Goal: Task Accomplishment & Management: Complete application form

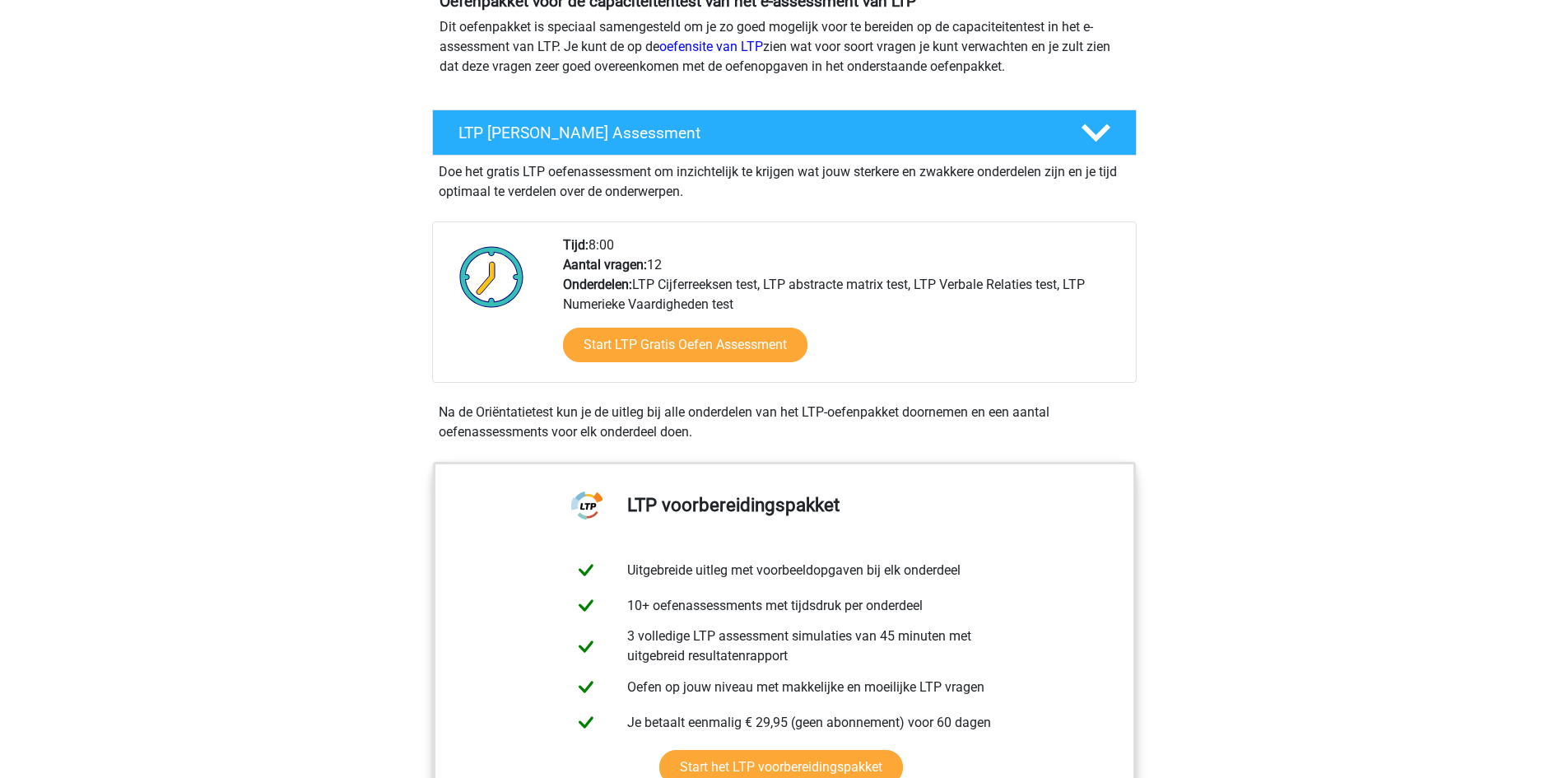
scroll to position [247, 0]
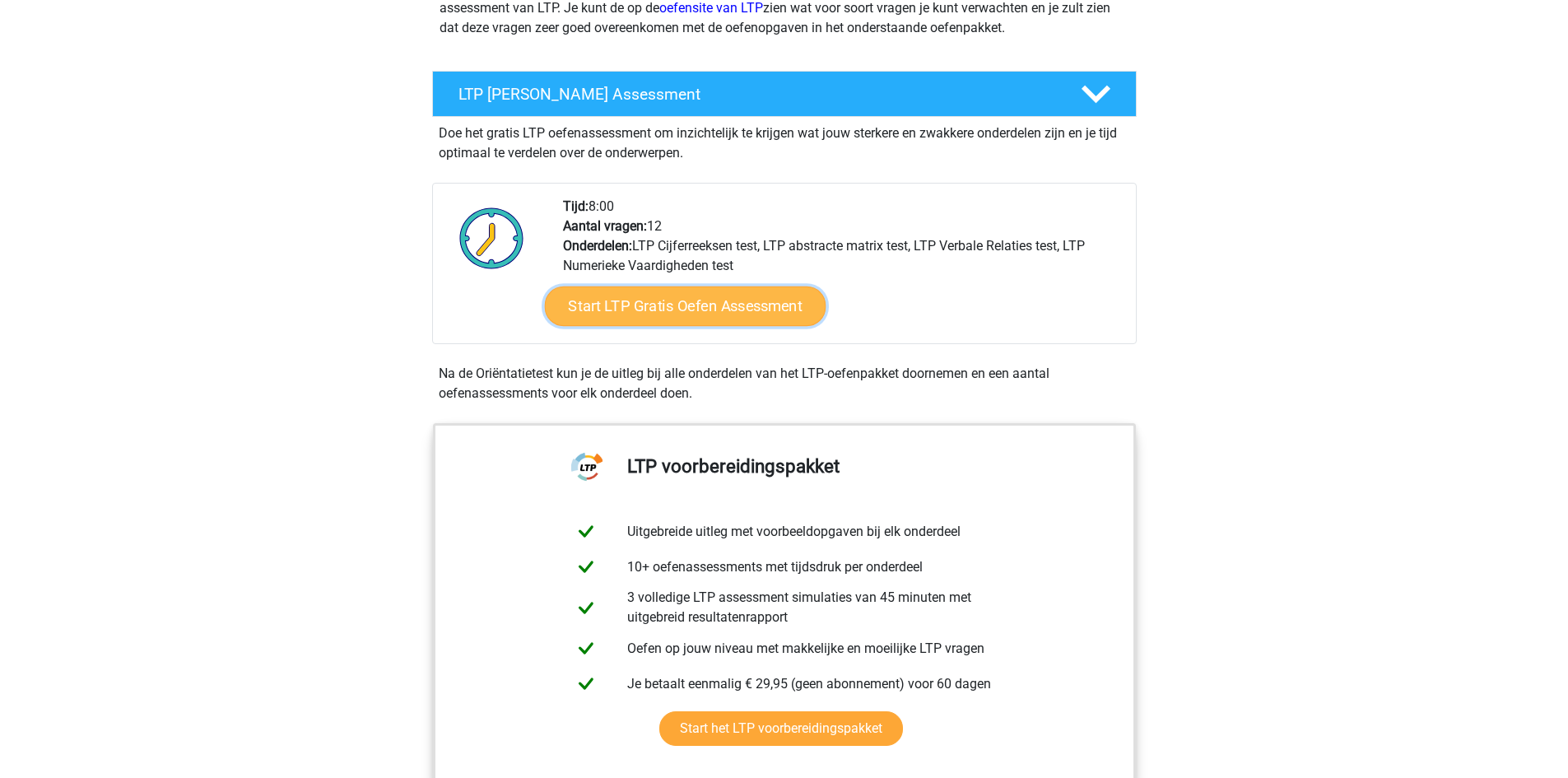
click at [681, 307] on link "Start LTP Gratis Oefen Assessment" at bounding box center [685, 306] width 282 height 40
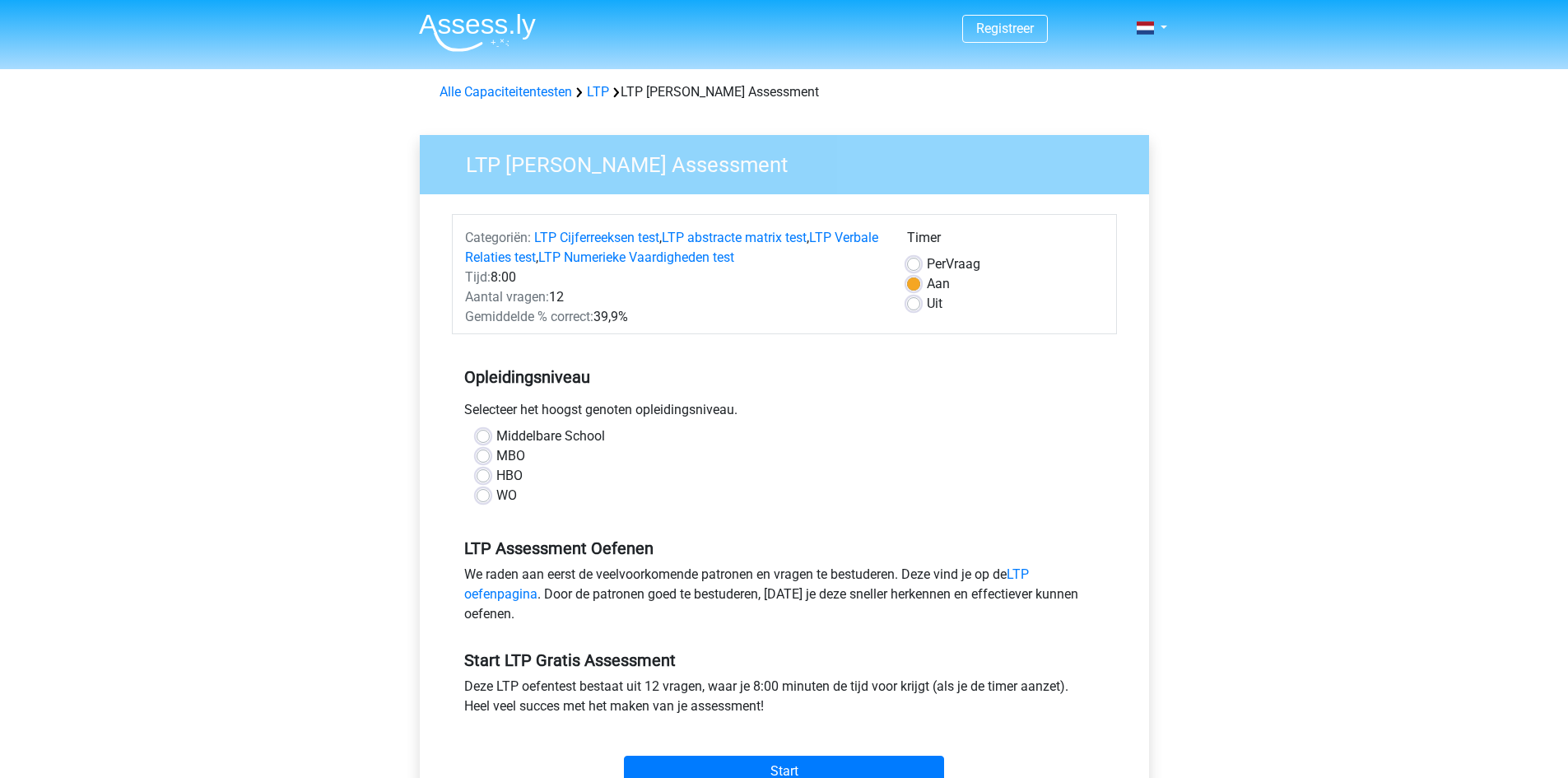
click at [504, 474] on label "HBO" at bounding box center [510, 475] width 27 height 19
click at [490, 474] on input "HBO" at bounding box center [483, 474] width 13 height 17
radio input "true"
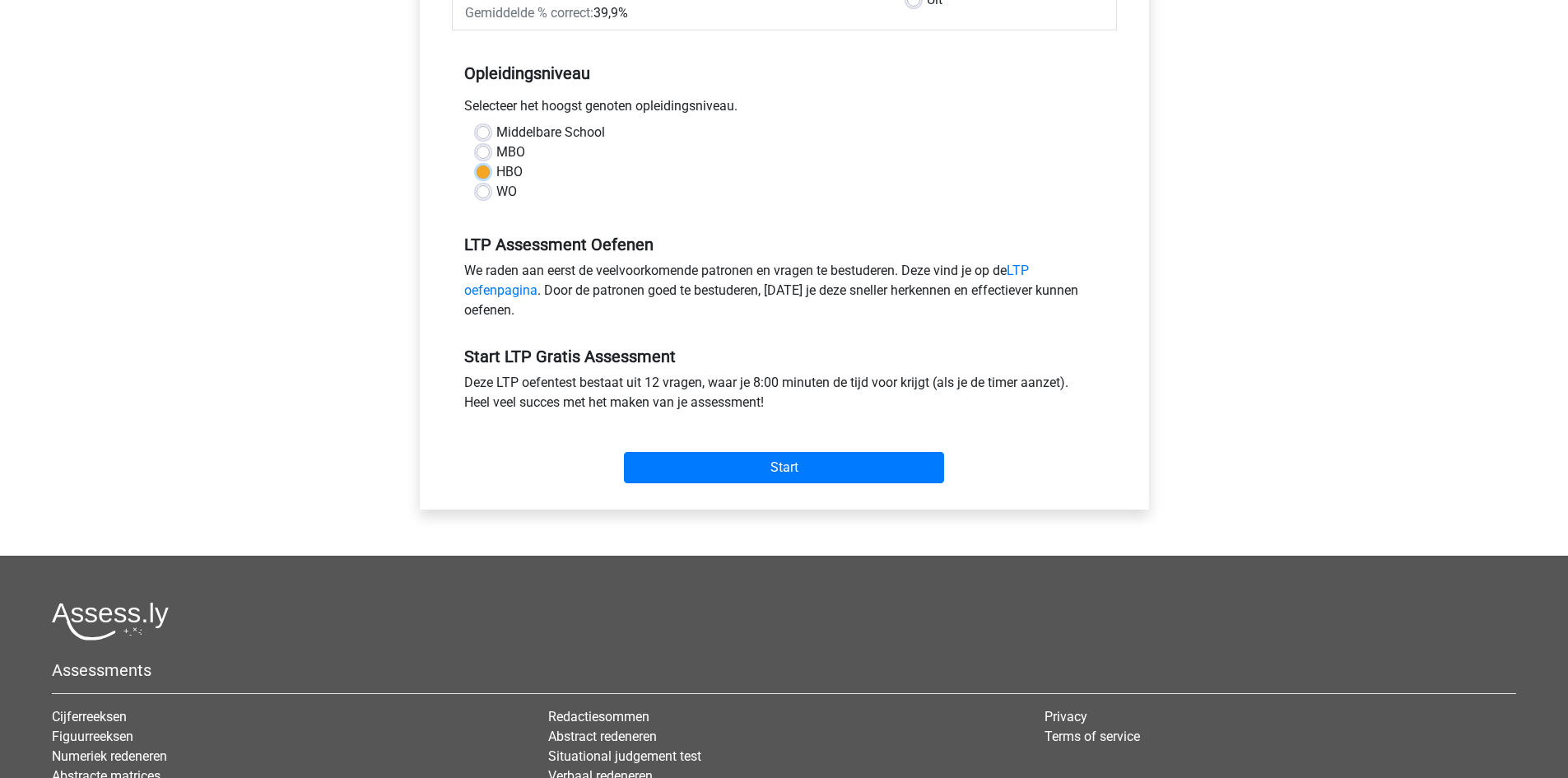
scroll to position [329, 0]
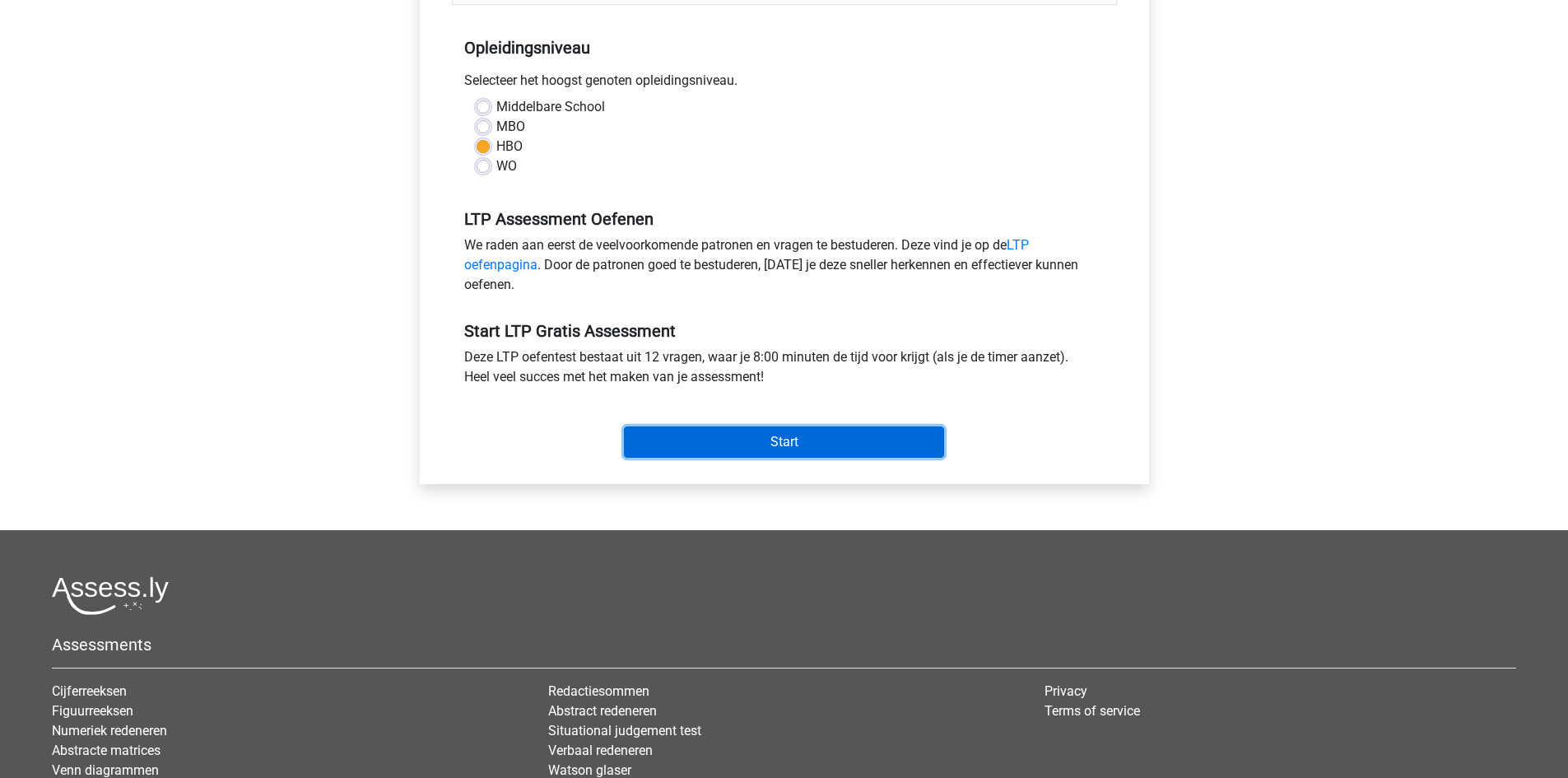
click at [692, 439] on input "Start" at bounding box center [784, 442] width 321 height 31
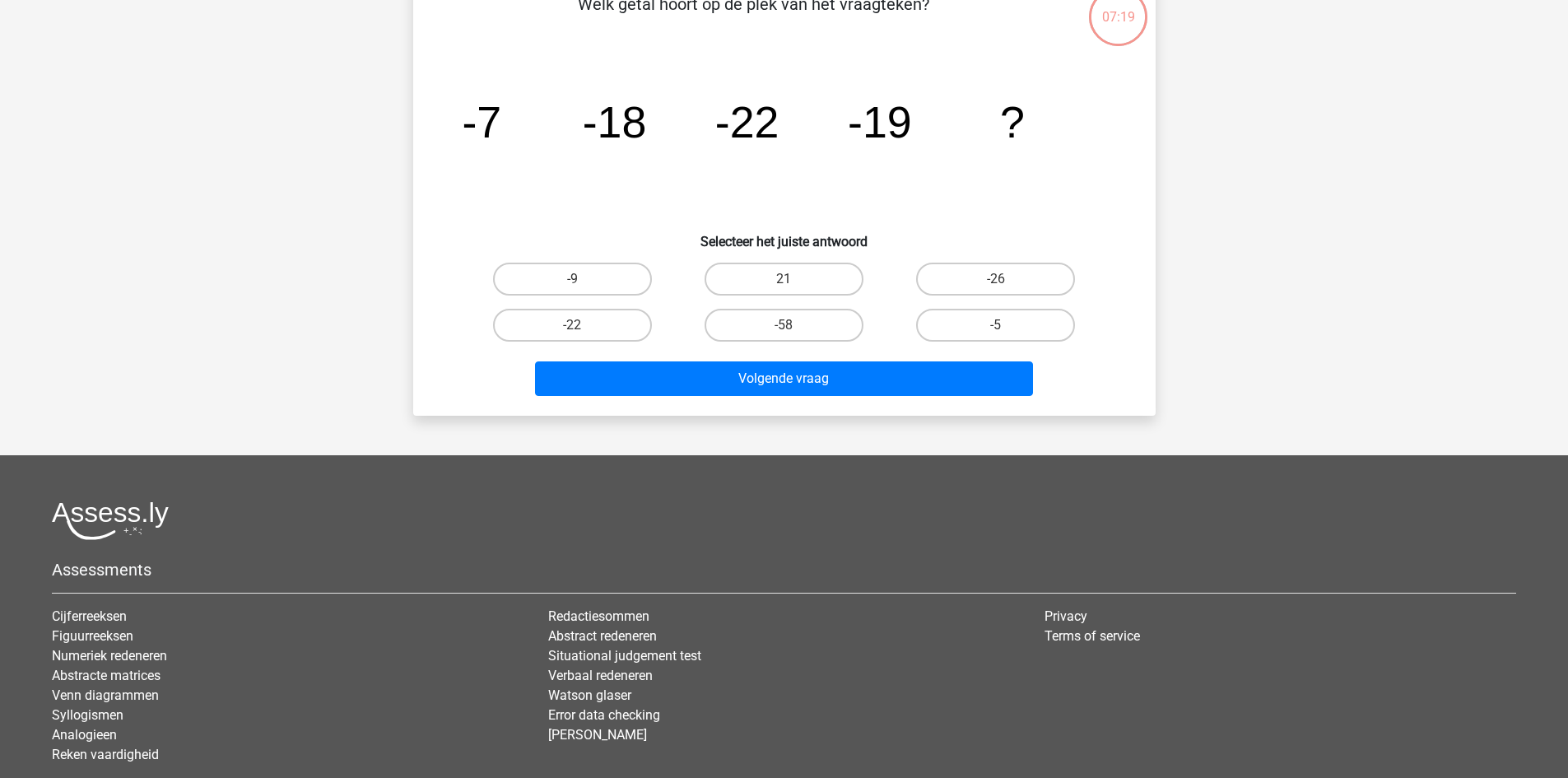
scroll to position [165, 0]
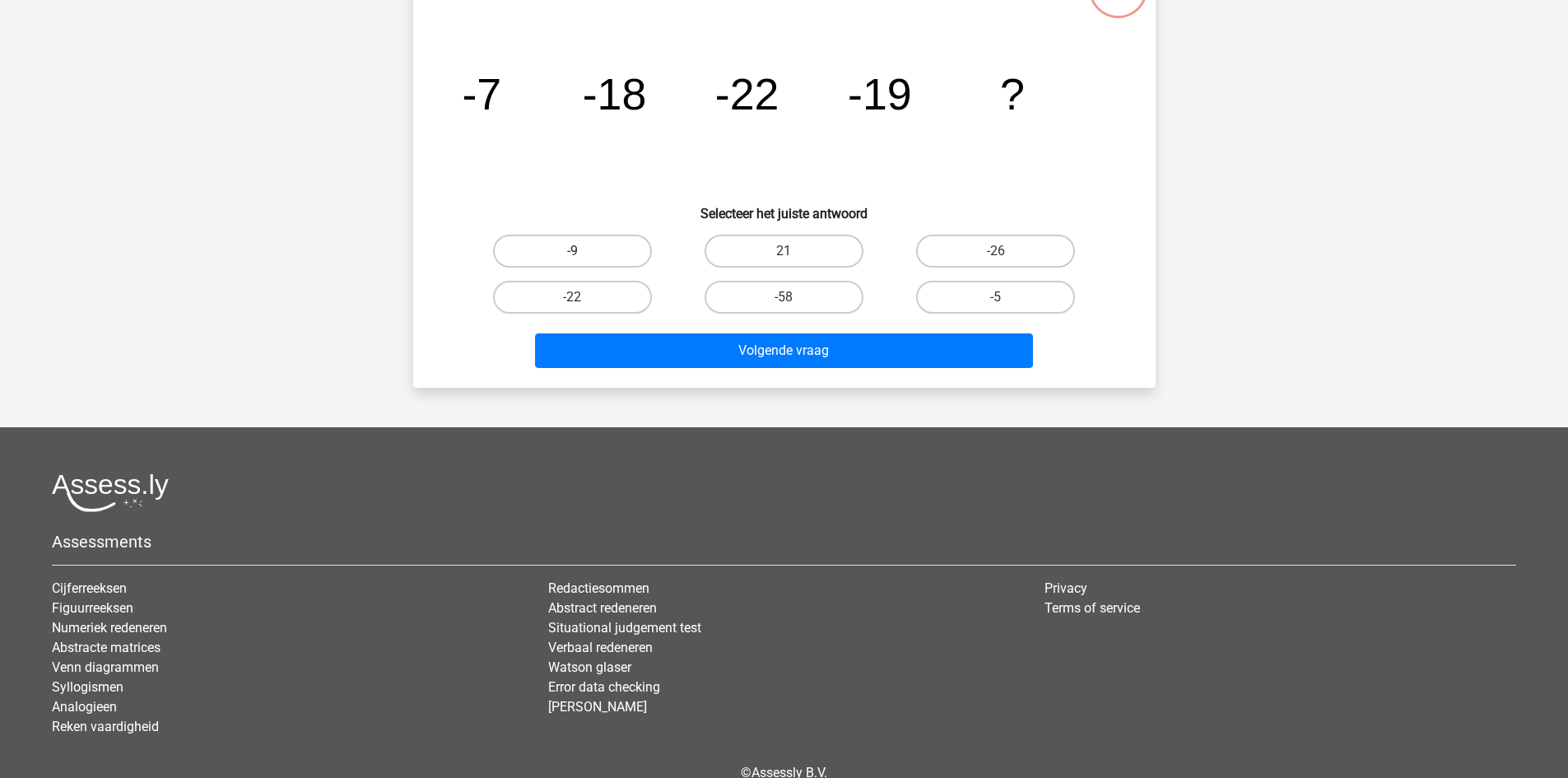
click at [599, 251] on label "-9" at bounding box center [572, 250] width 158 height 33
click at [583, 251] on input "-9" at bounding box center [577, 257] width 11 height 11
radio input "true"
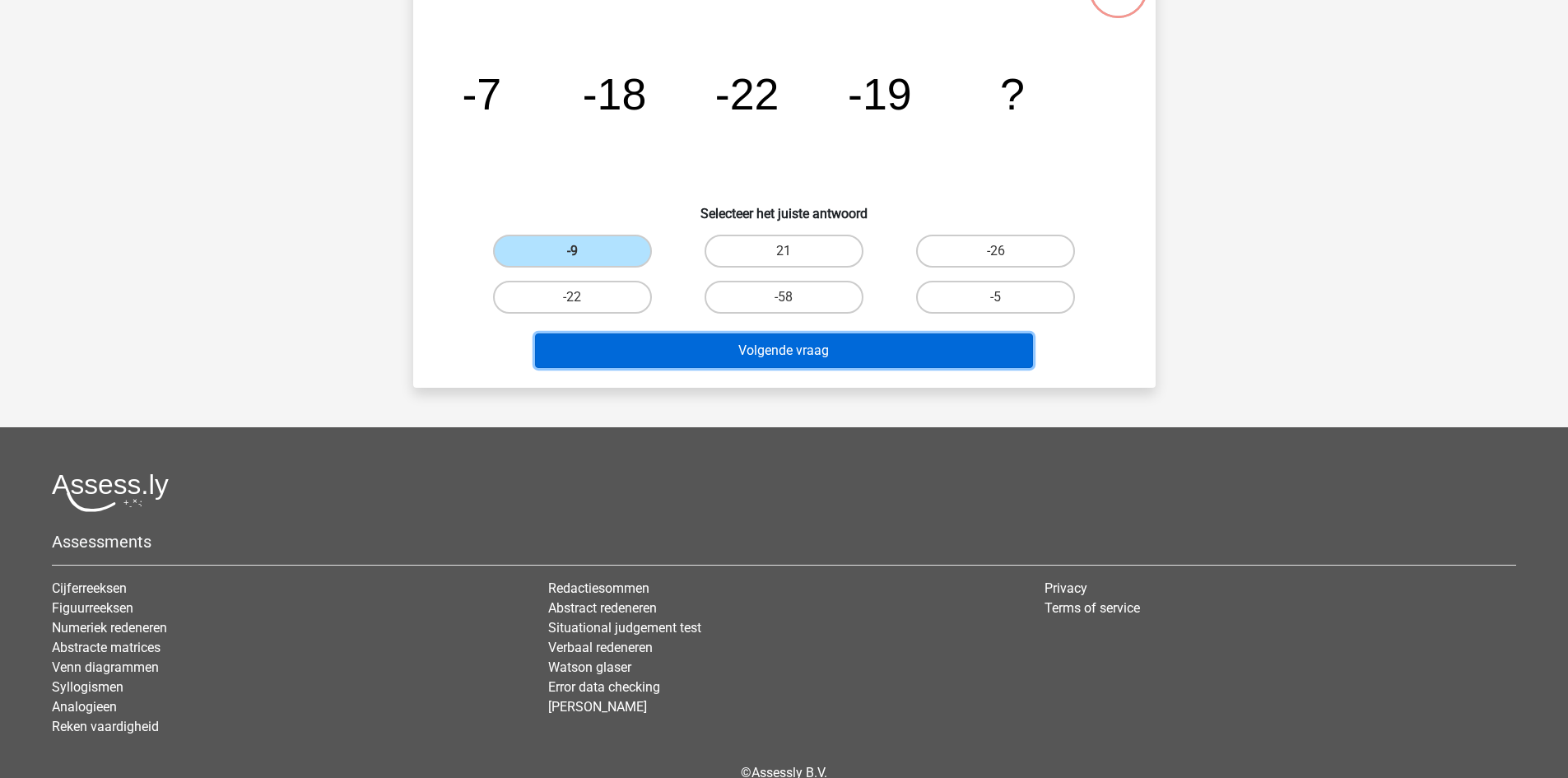
click at [744, 350] on button "Volgende vraag" at bounding box center [784, 350] width 498 height 35
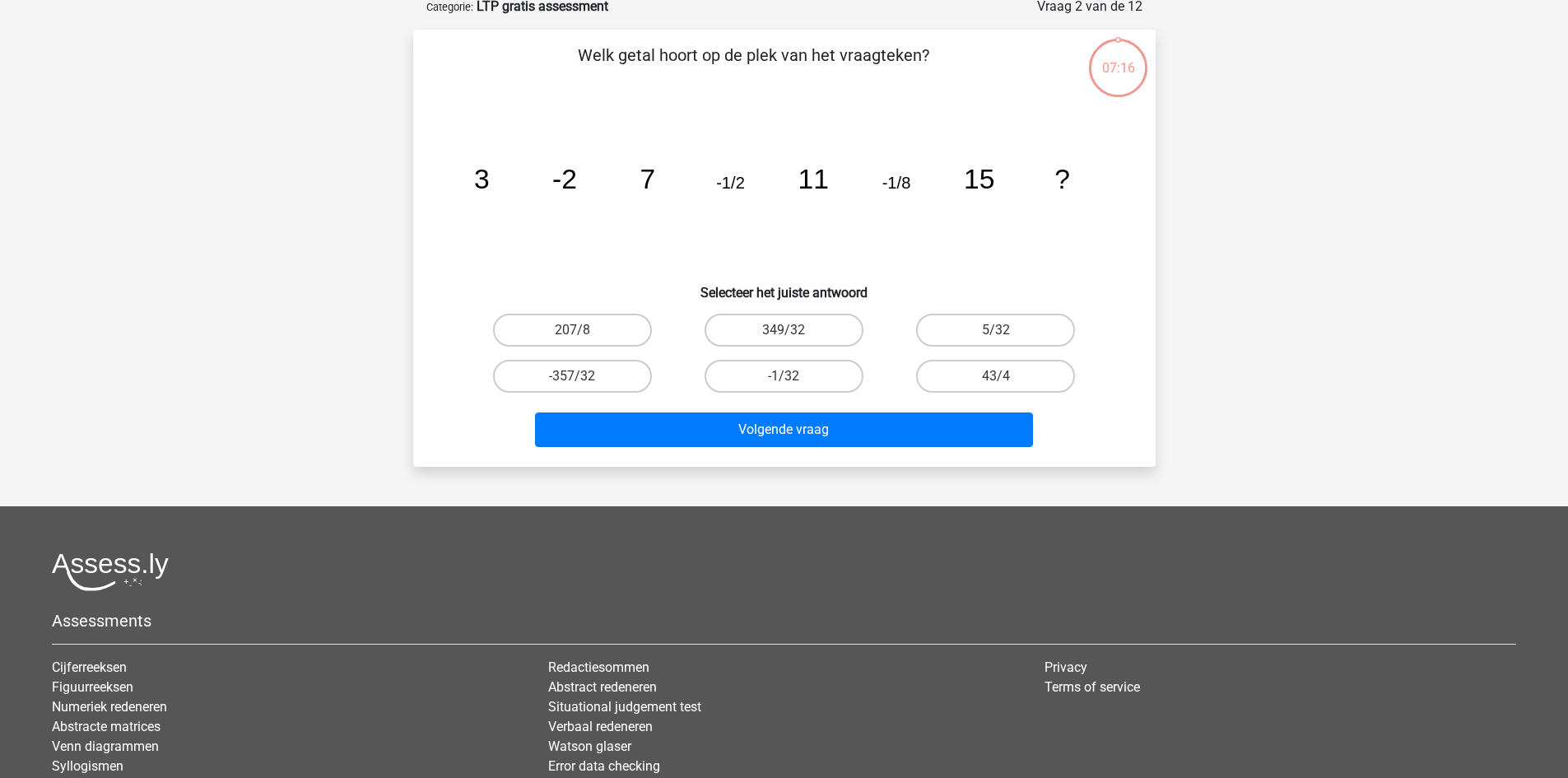
scroll to position [82, 0]
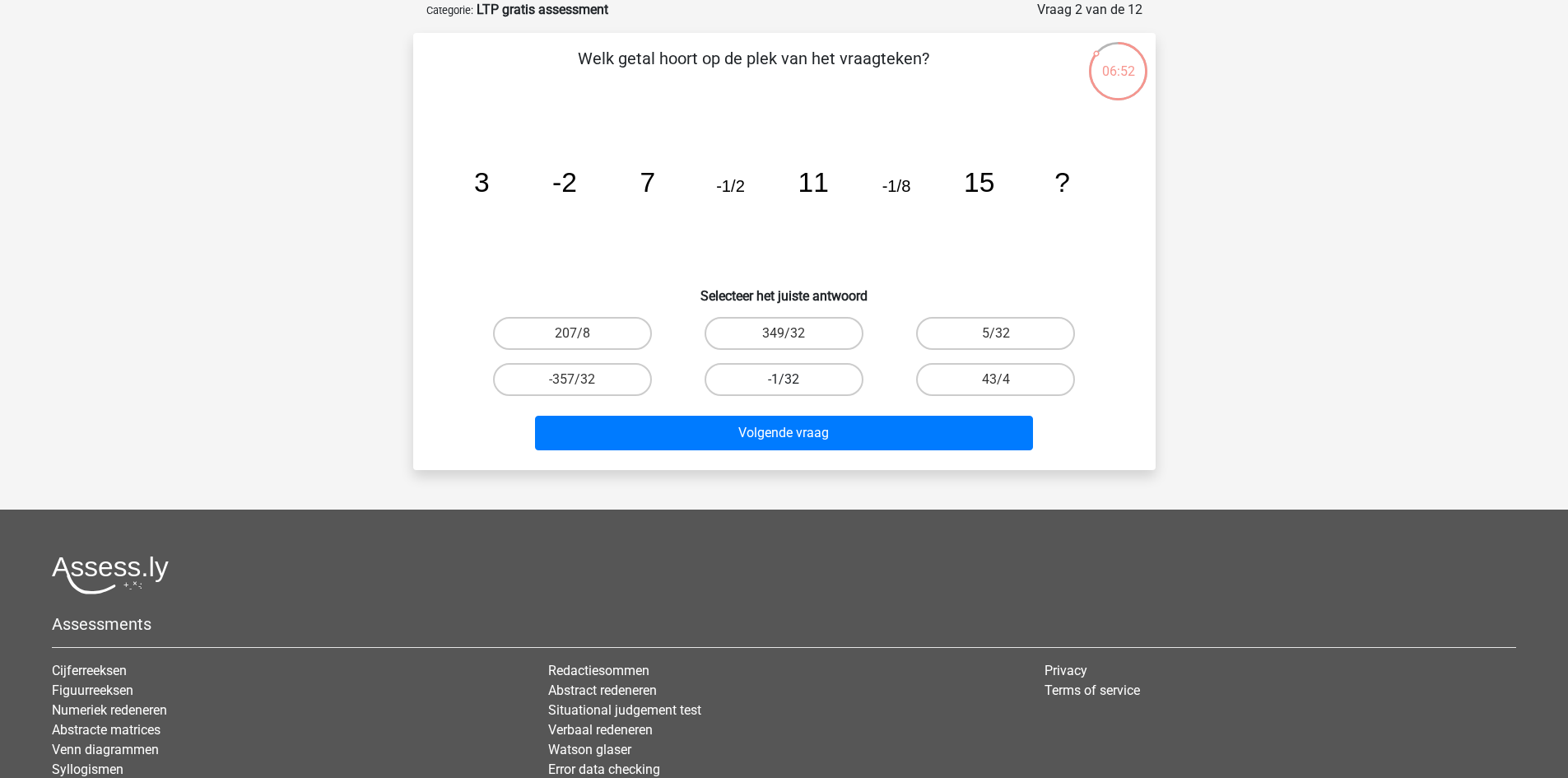
click at [804, 375] on label "-1/32" at bounding box center [784, 379] width 158 height 33
click at [794, 380] on input "-1/32" at bounding box center [789, 385] width 11 height 11
radio input "true"
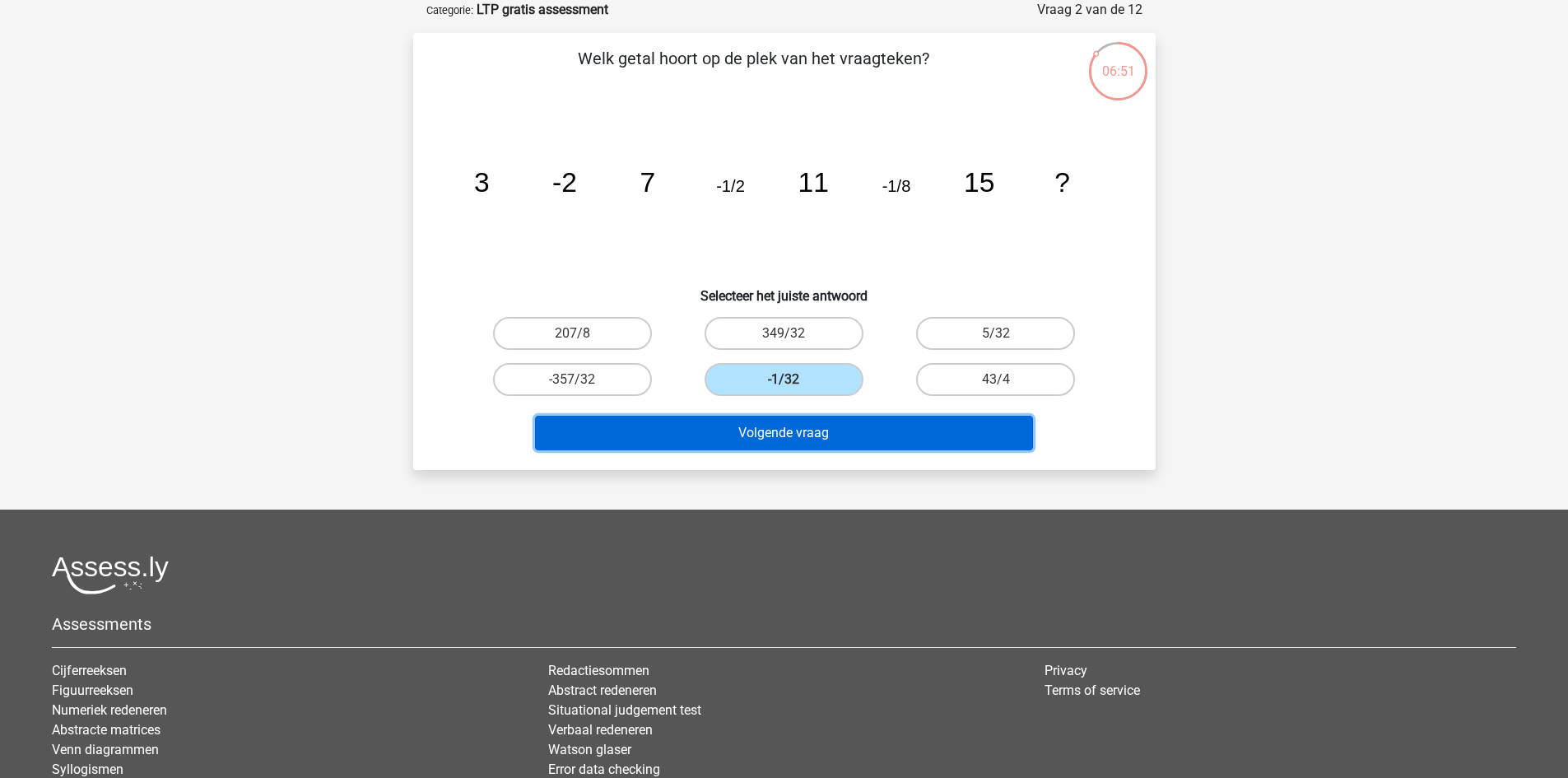
click at [826, 433] on button "Volgende vraag" at bounding box center [784, 433] width 498 height 35
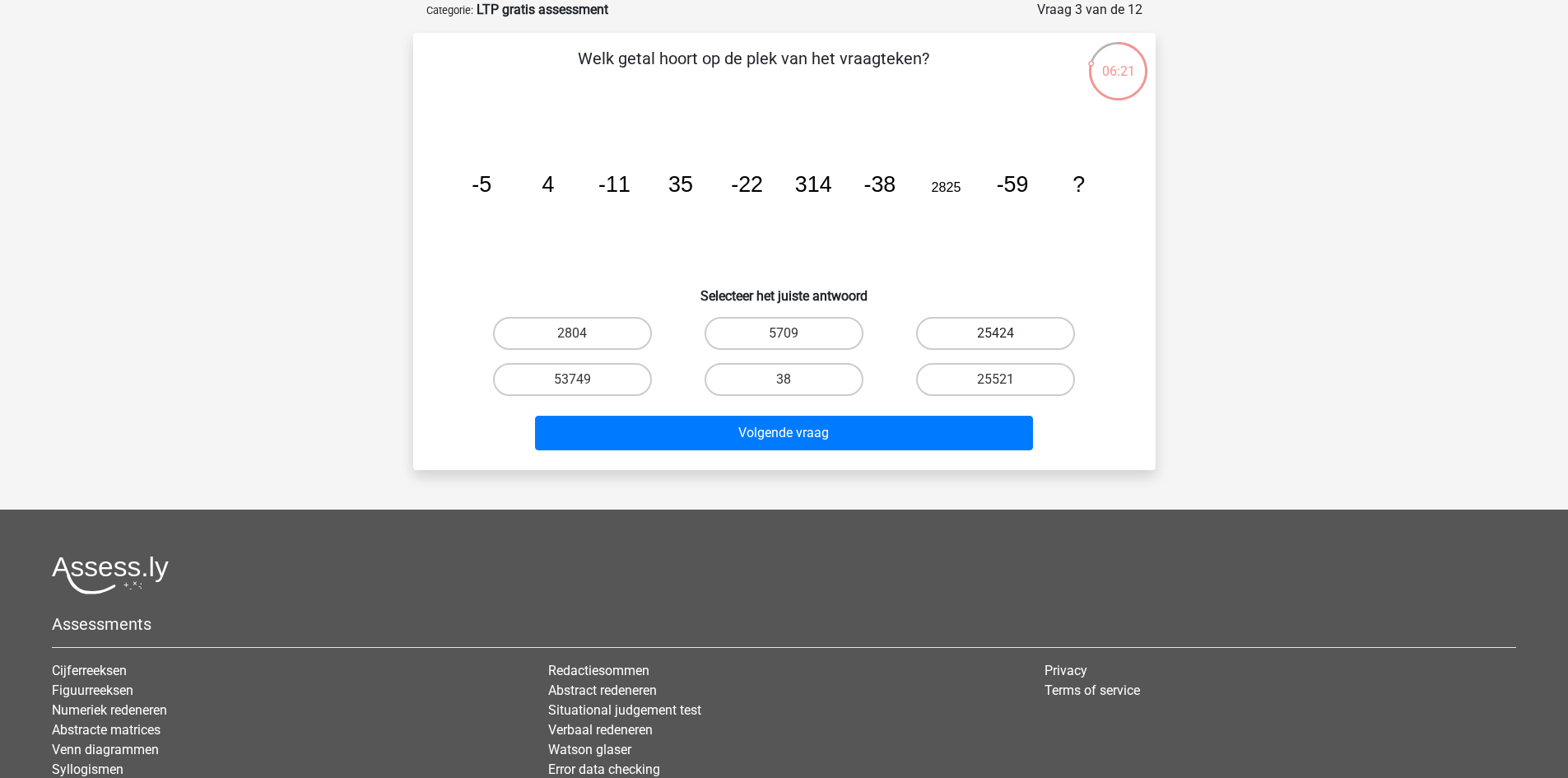
click at [973, 332] on label "25424" at bounding box center [995, 333] width 158 height 33
click at [996, 334] on input "25424" at bounding box center [1001, 339] width 11 height 11
radio input "true"
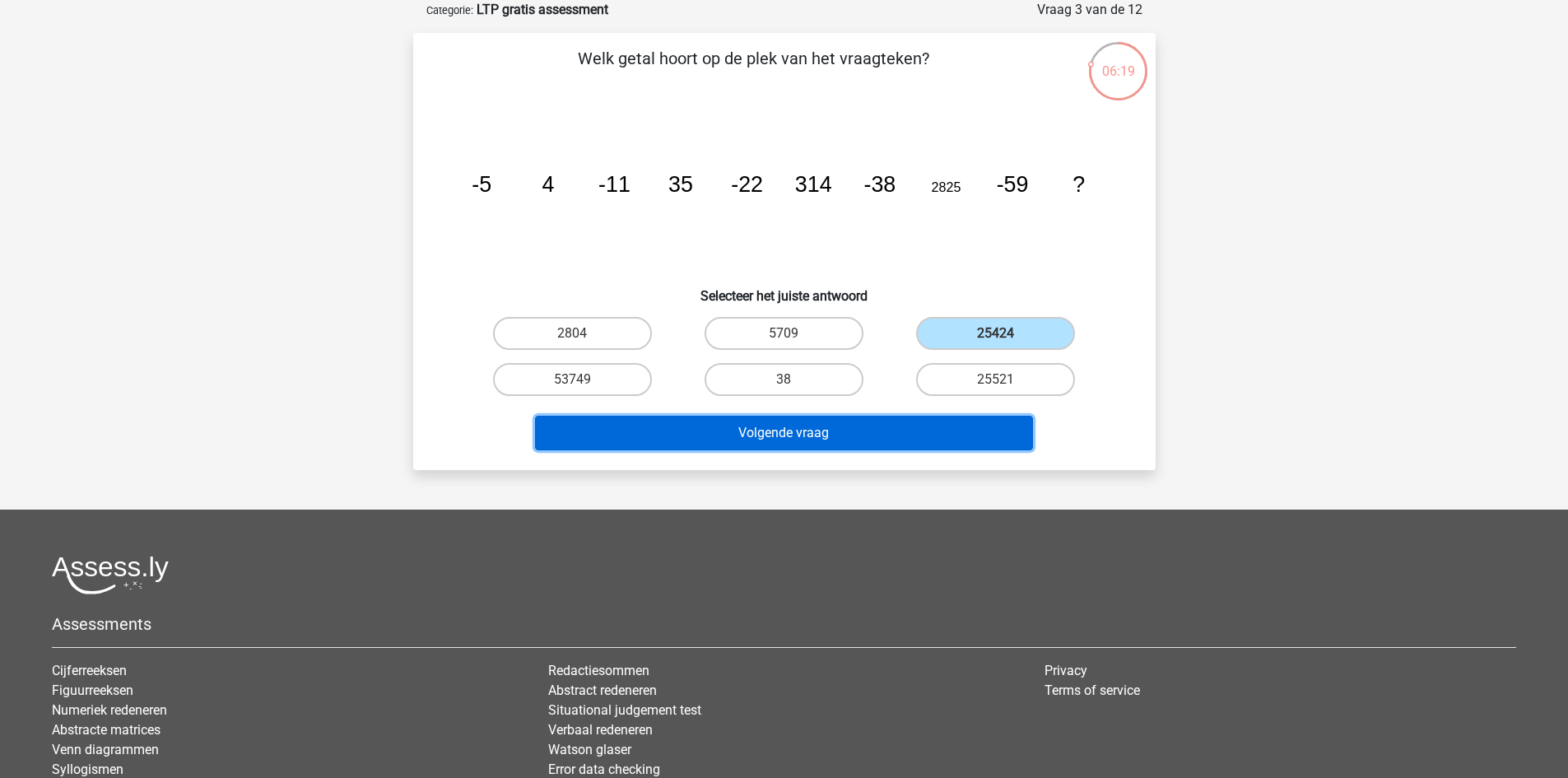
click at [824, 431] on button "Volgende vraag" at bounding box center [784, 433] width 498 height 35
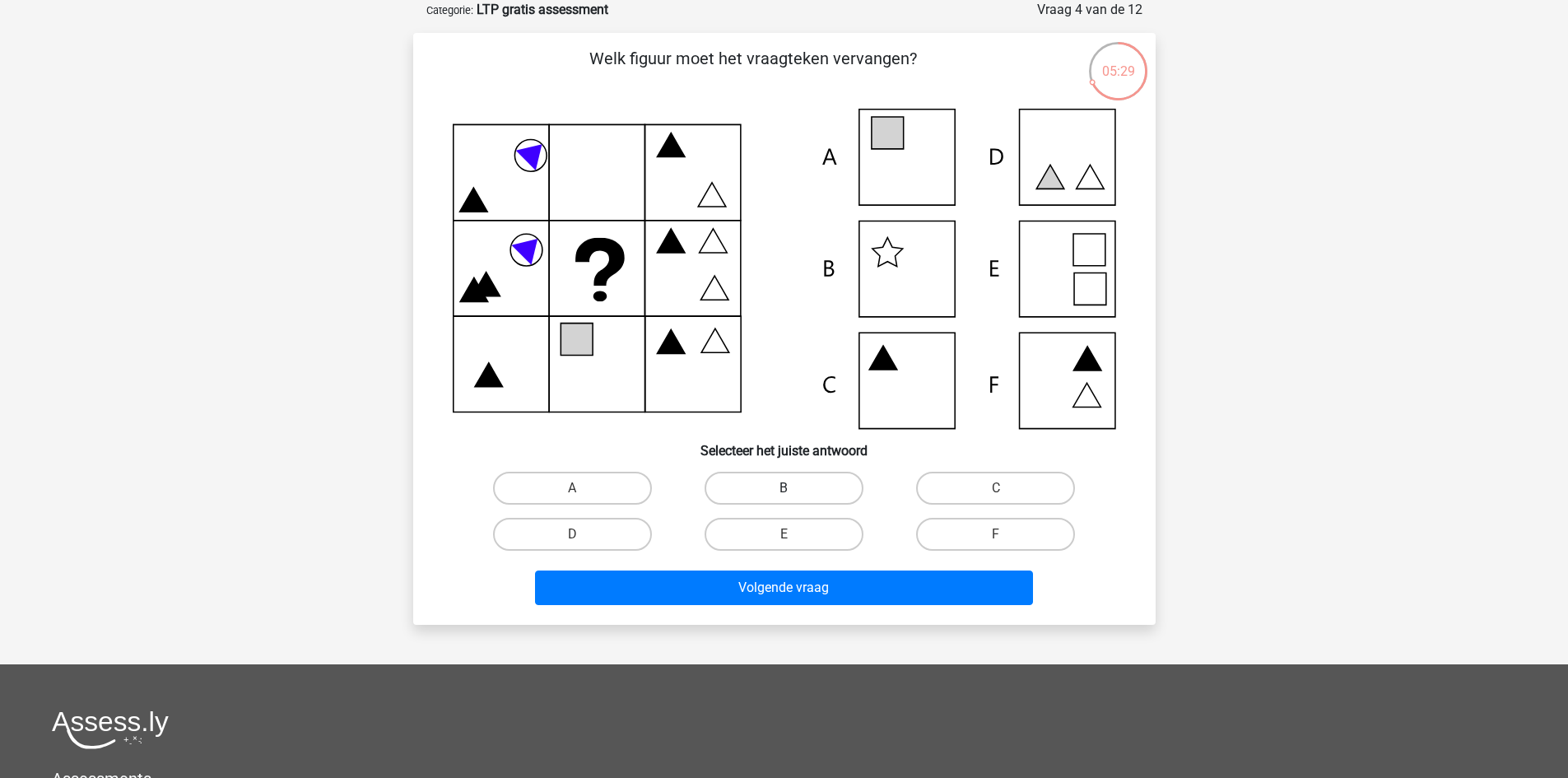
click at [776, 487] on label "B" at bounding box center [784, 488] width 158 height 33
click at [784, 488] on input "B" at bounding box center [789, 493] width 11 height 11
radio input "true"
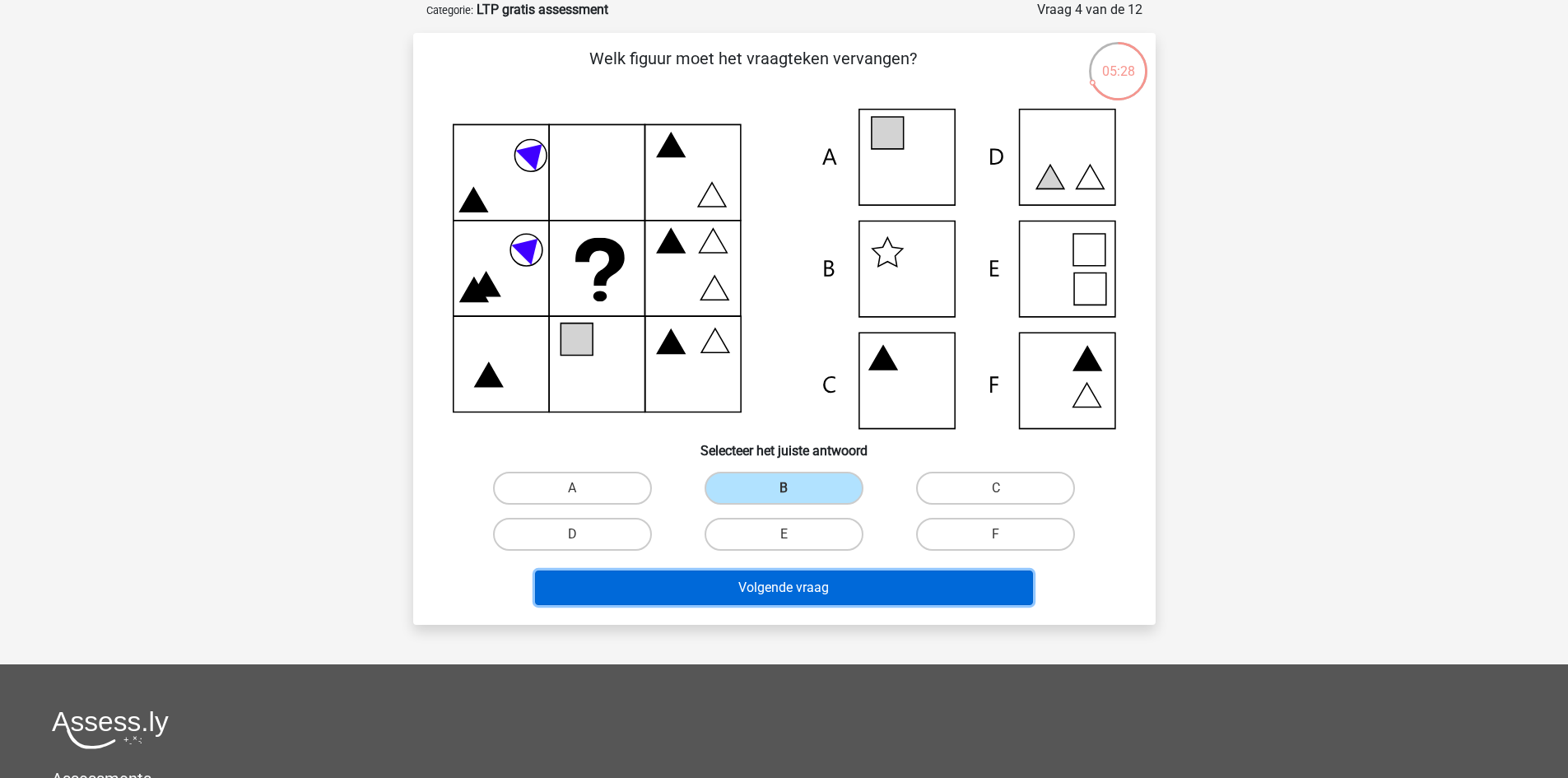
click at [780, 584] on button "Volgende vraag" at bounding box center [784, 587] width 498 height 35
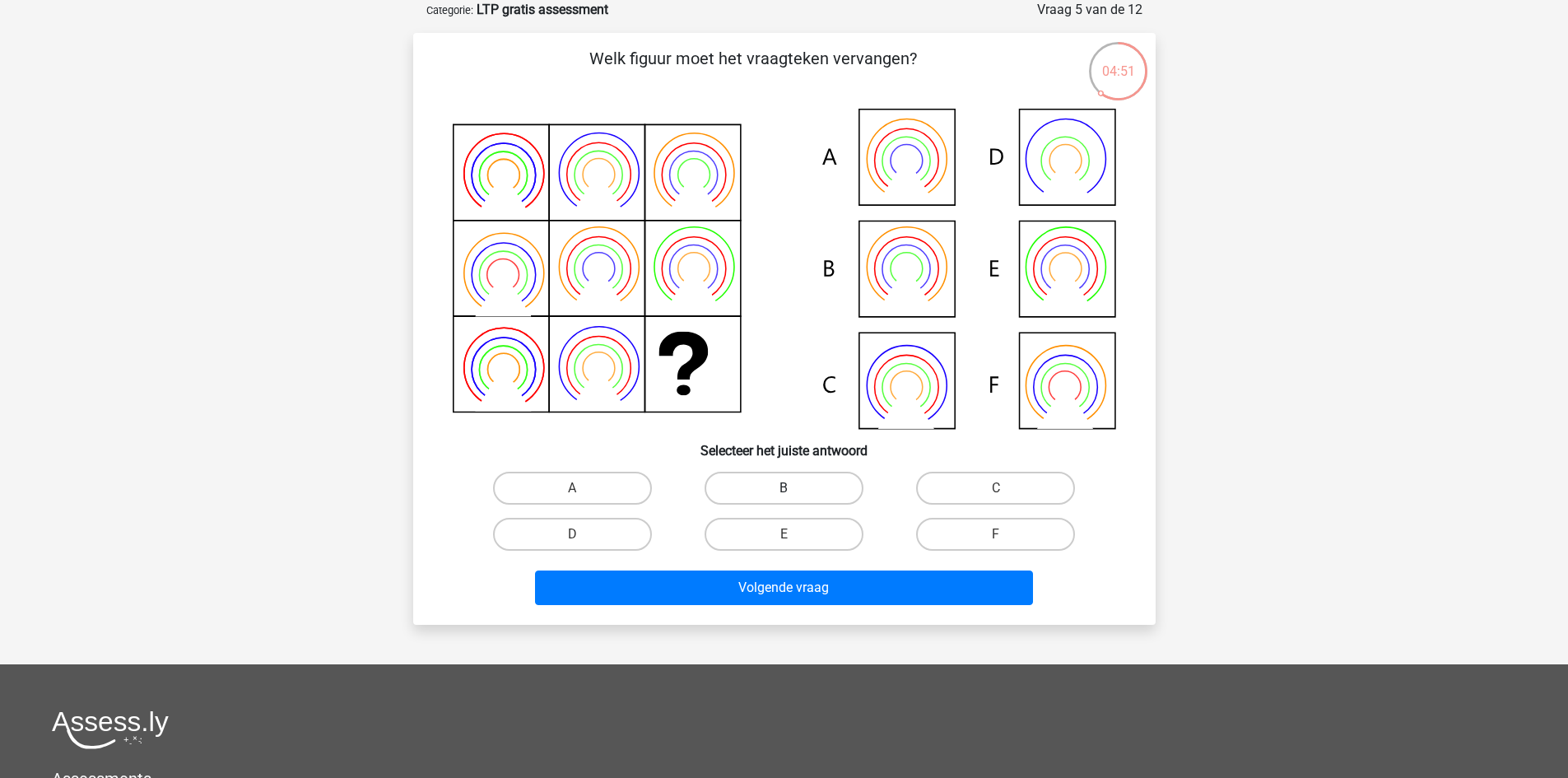
click at [813, 492] on label "B" at bounding box center [784, 488] width 158 height 33
click at [794, 492] on input "B" at bounding box center [789, 493] width 11 height 11
radio input "true"
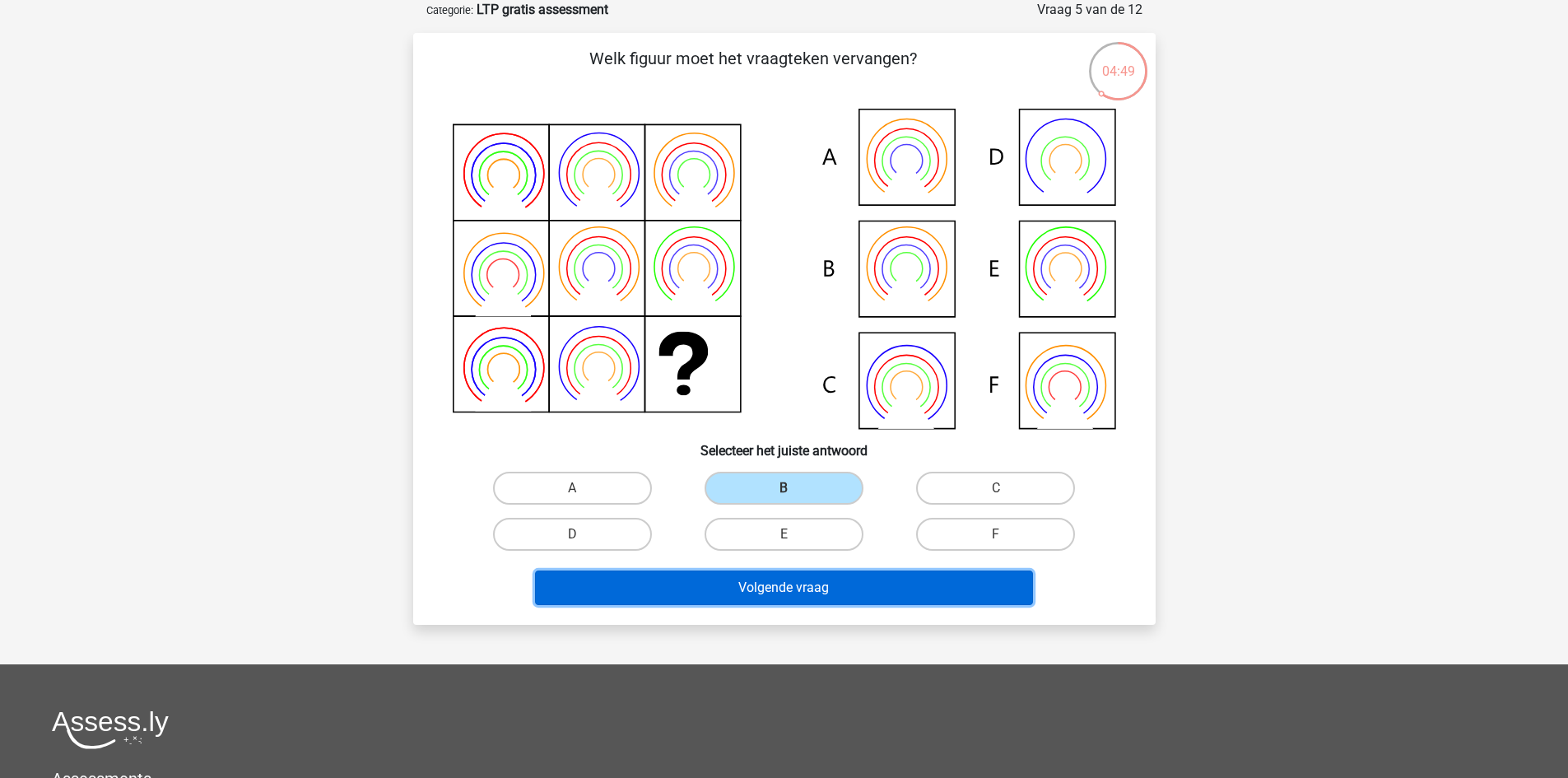
click at [796, 580] on button "Volgende vraag" at bounding box center [784, 587] width 498 height 35
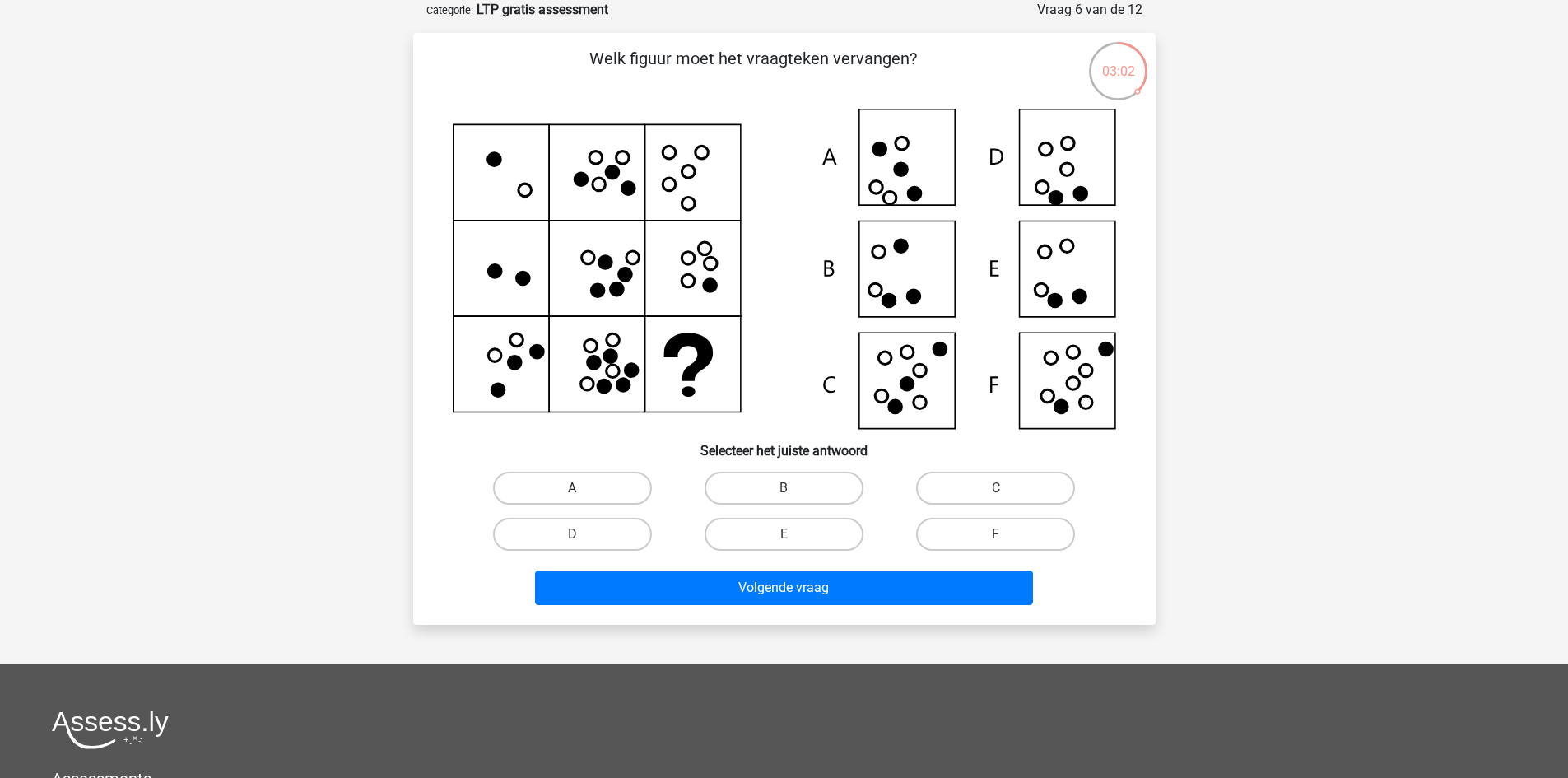
click at [604, 478] on label "A" at bounding box center [572, 488] width 158 height 33
click at [583, 488] on input "A" at bounding box center [577, 493] width 11 height 11
radio input "true"
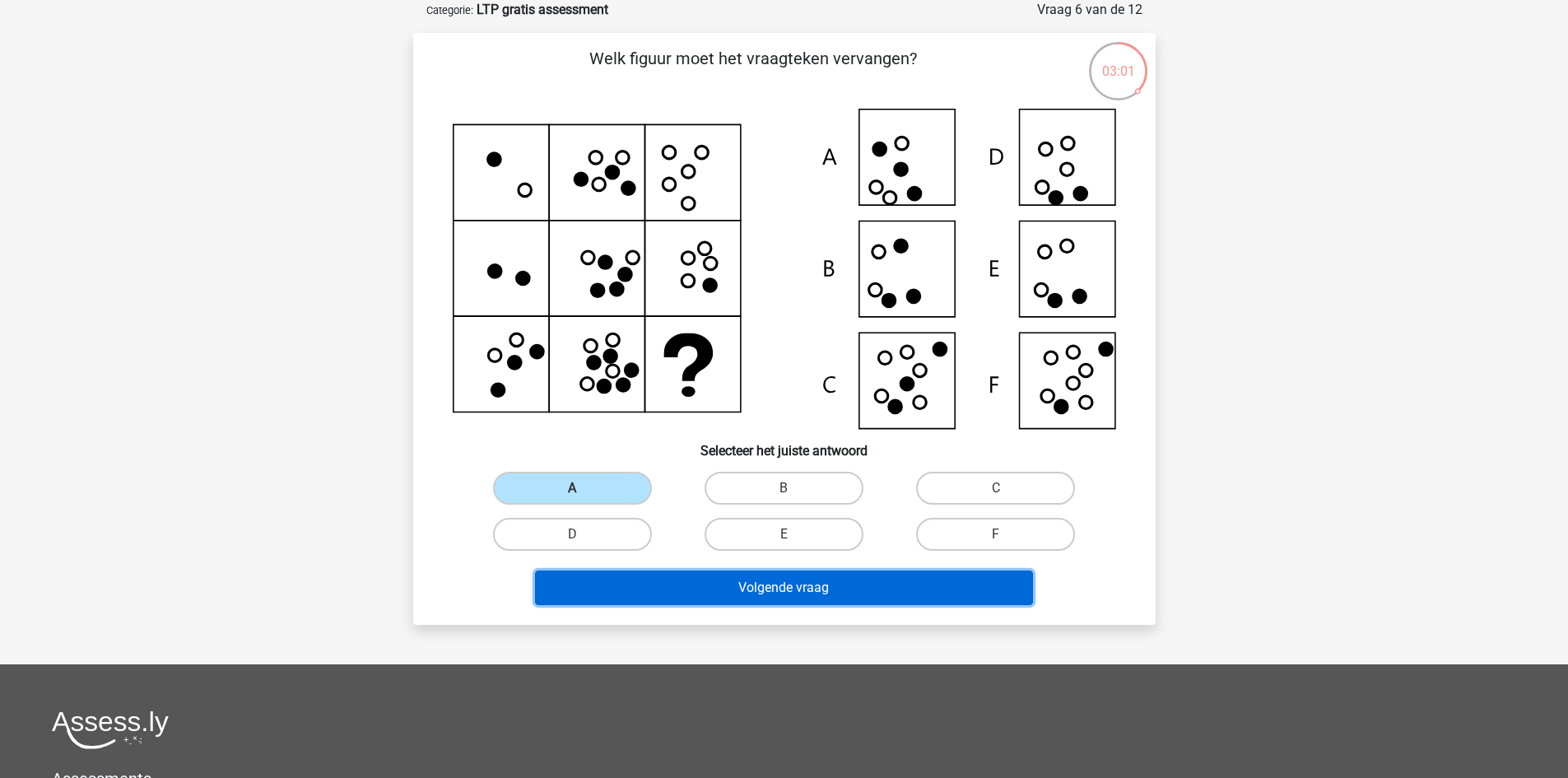
click at [753, 587] on button "Volgende vraag" at bounding box center [784, 587] width 498 height 35
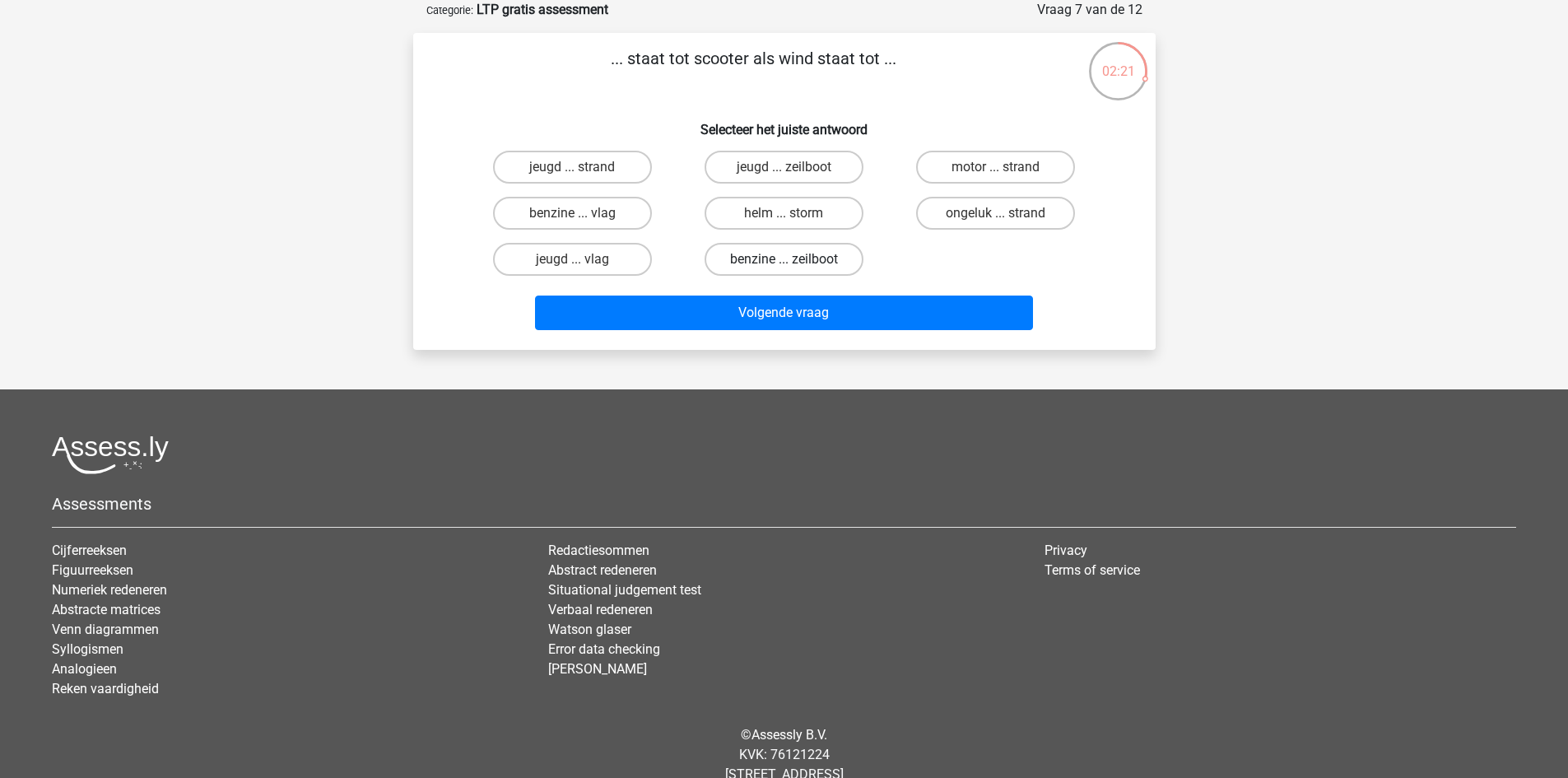
click at [756, 258] on label "benzine ... zeilboot" at bounding box center [784, 258] width 158 height 33
click at [784, 259] on input "benzine ... zeilboot" at bounding box center [789, 265] width 11 height 11
radio input "true"
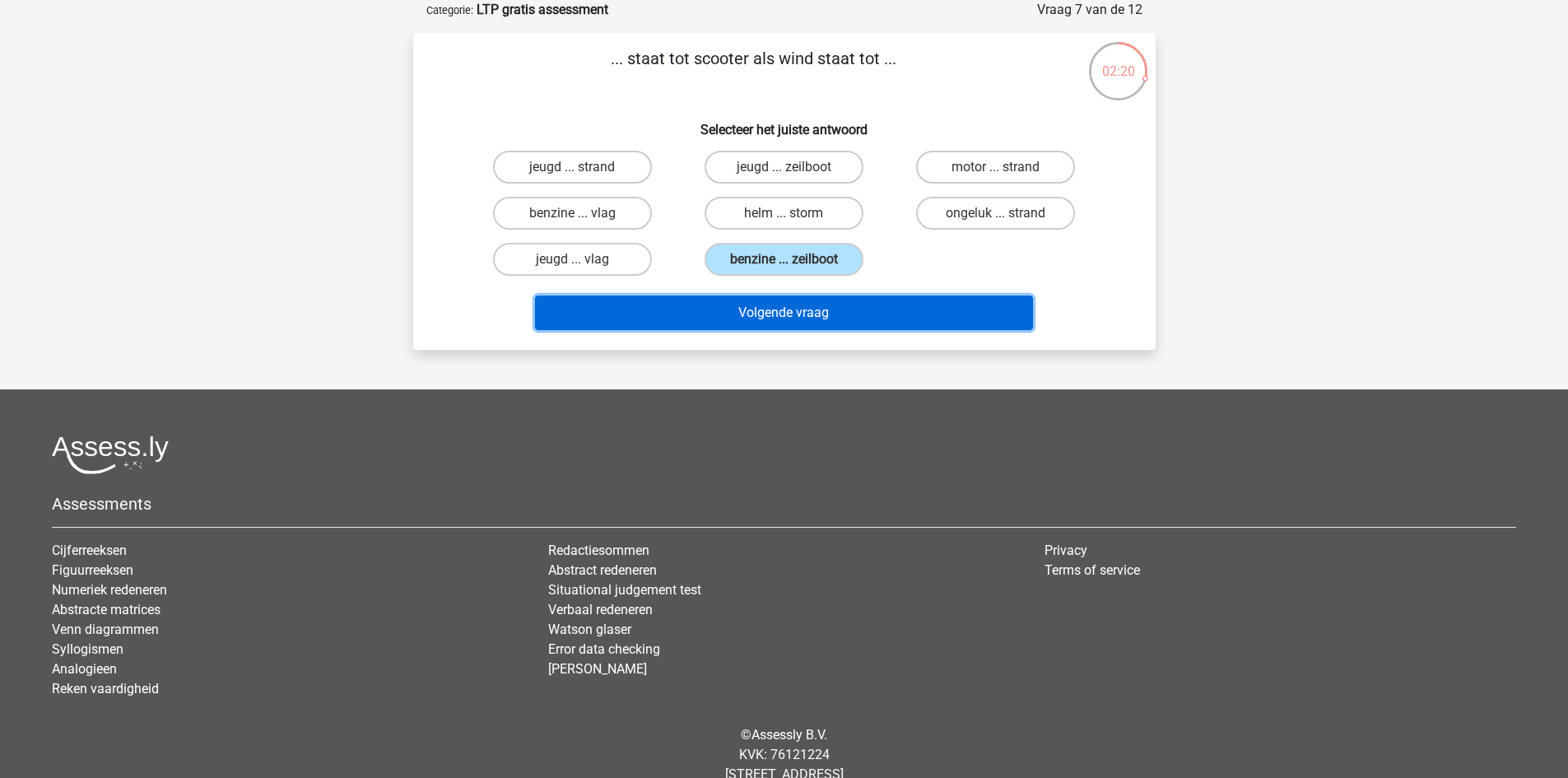
click at [766, 304] on button "Volgende vraag" at bounding box center [784, 312] width 498 height 35
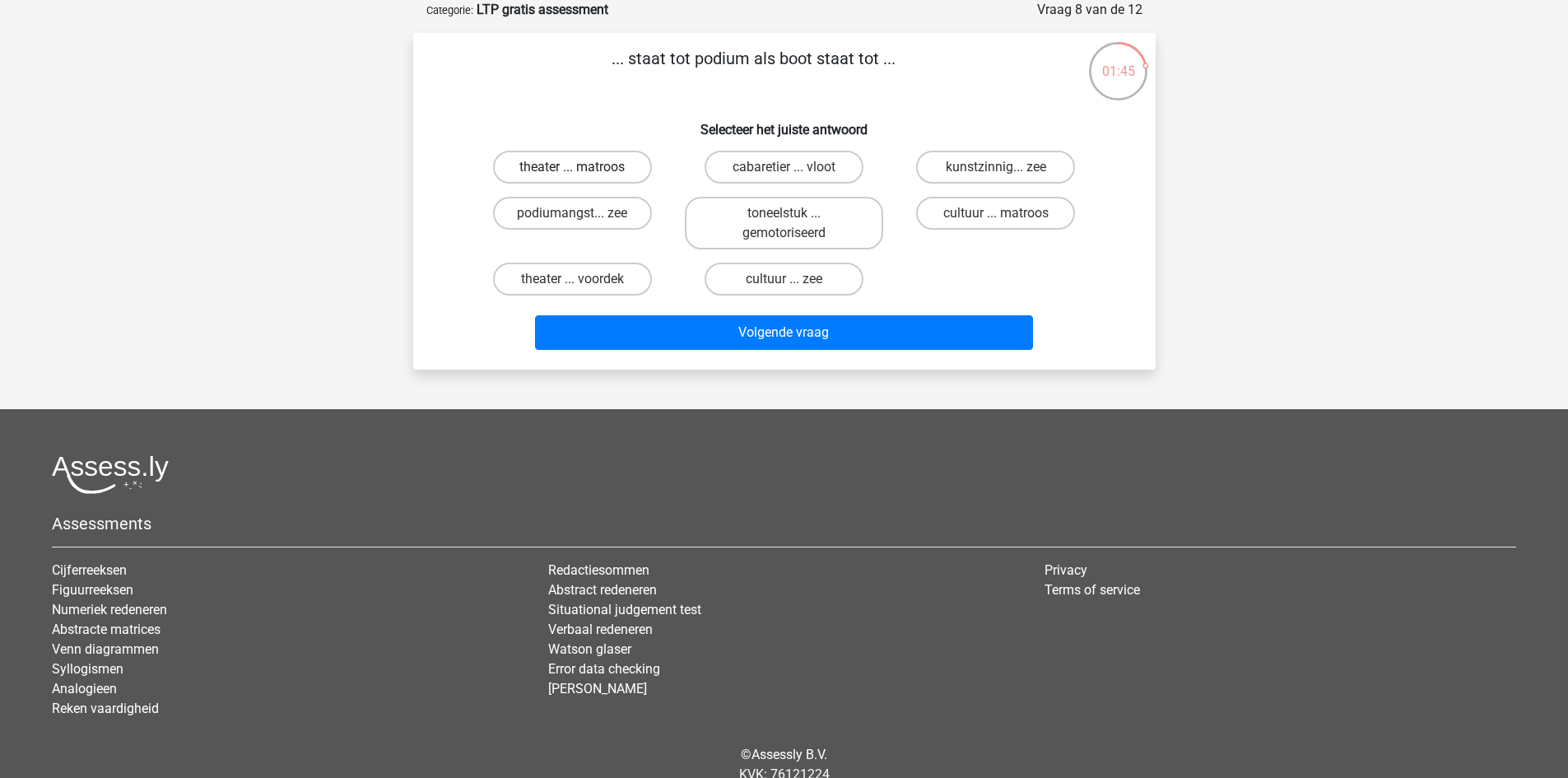
click at [603, 168] on label "theater ... matroos" at bounding box center [572, 166] width 158 height 33
click at [583, 168] on input "theater ... matroos" at bounding box center [577, 173] width 11 height 11
radio input "true"
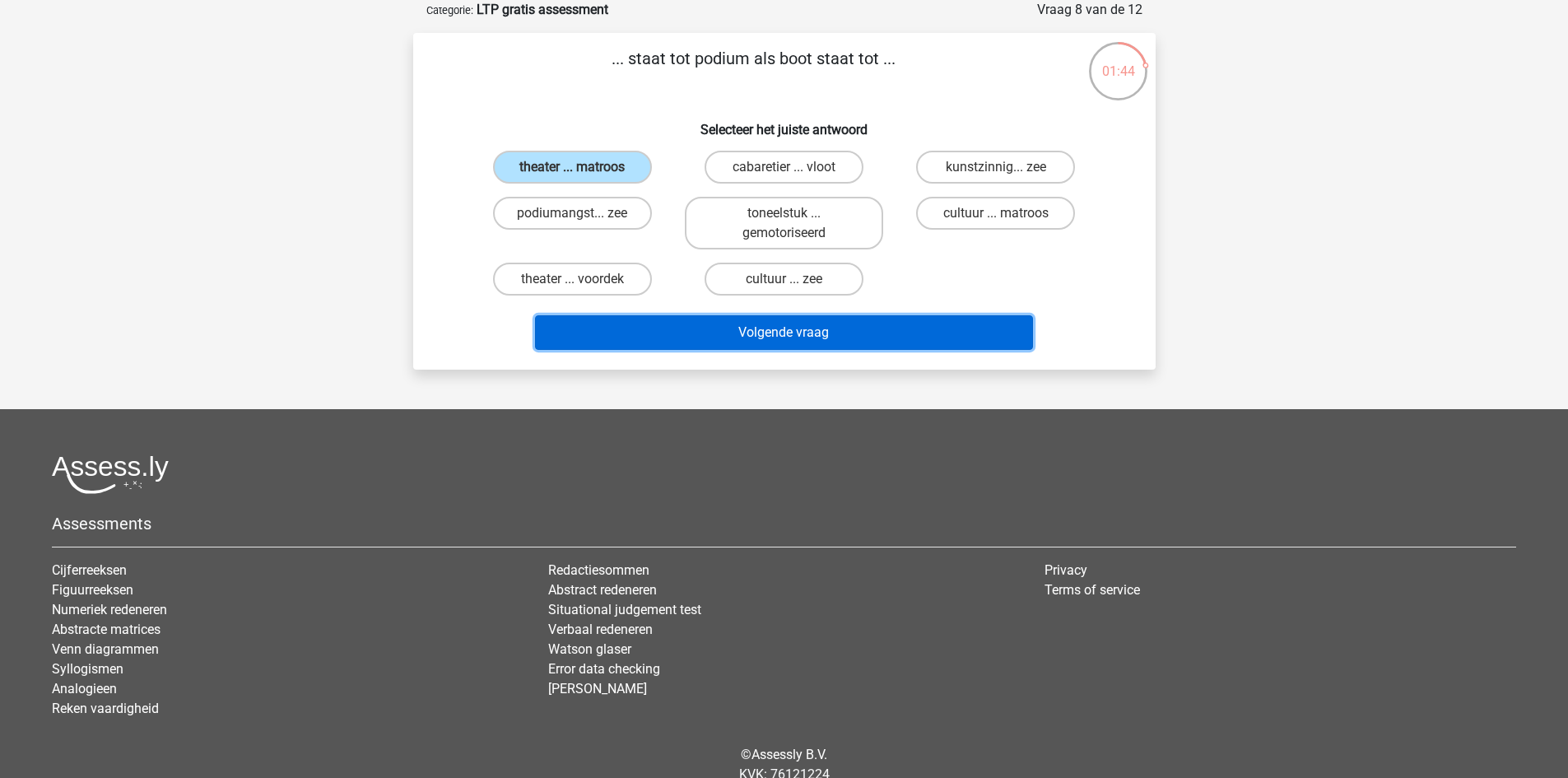
click at [738, 329] on button "Volgende vraag" at bounding box center [784, 332] width 498 height 35
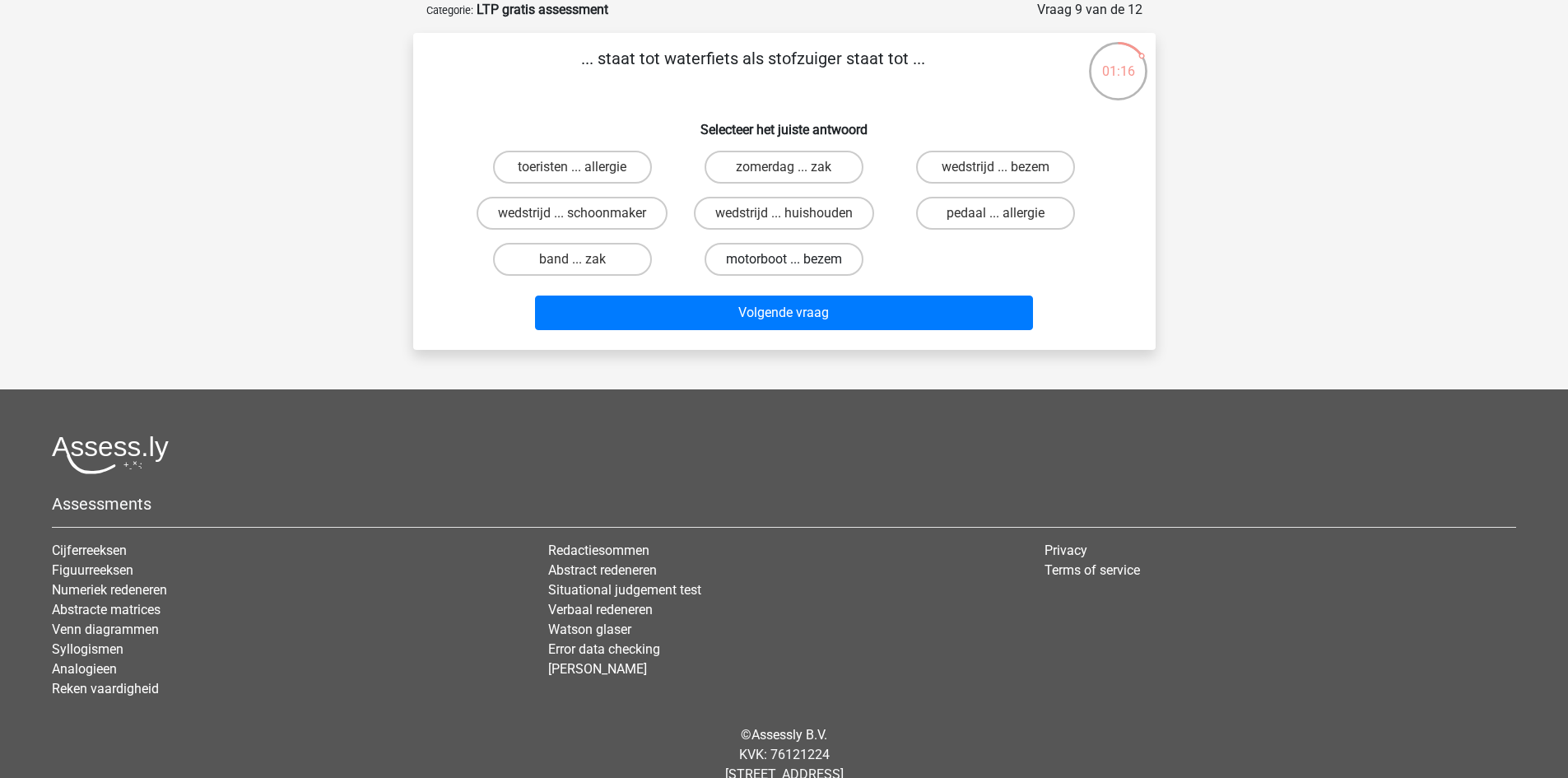
click at [779, 258] on label "motorboot ... bezem" at bounding box center [784, 258] width 158 height 33
click at [784, 259] on input "motorboot ... bezem" at bounding box center [789, 265] width 11 height 11
radio input "true"
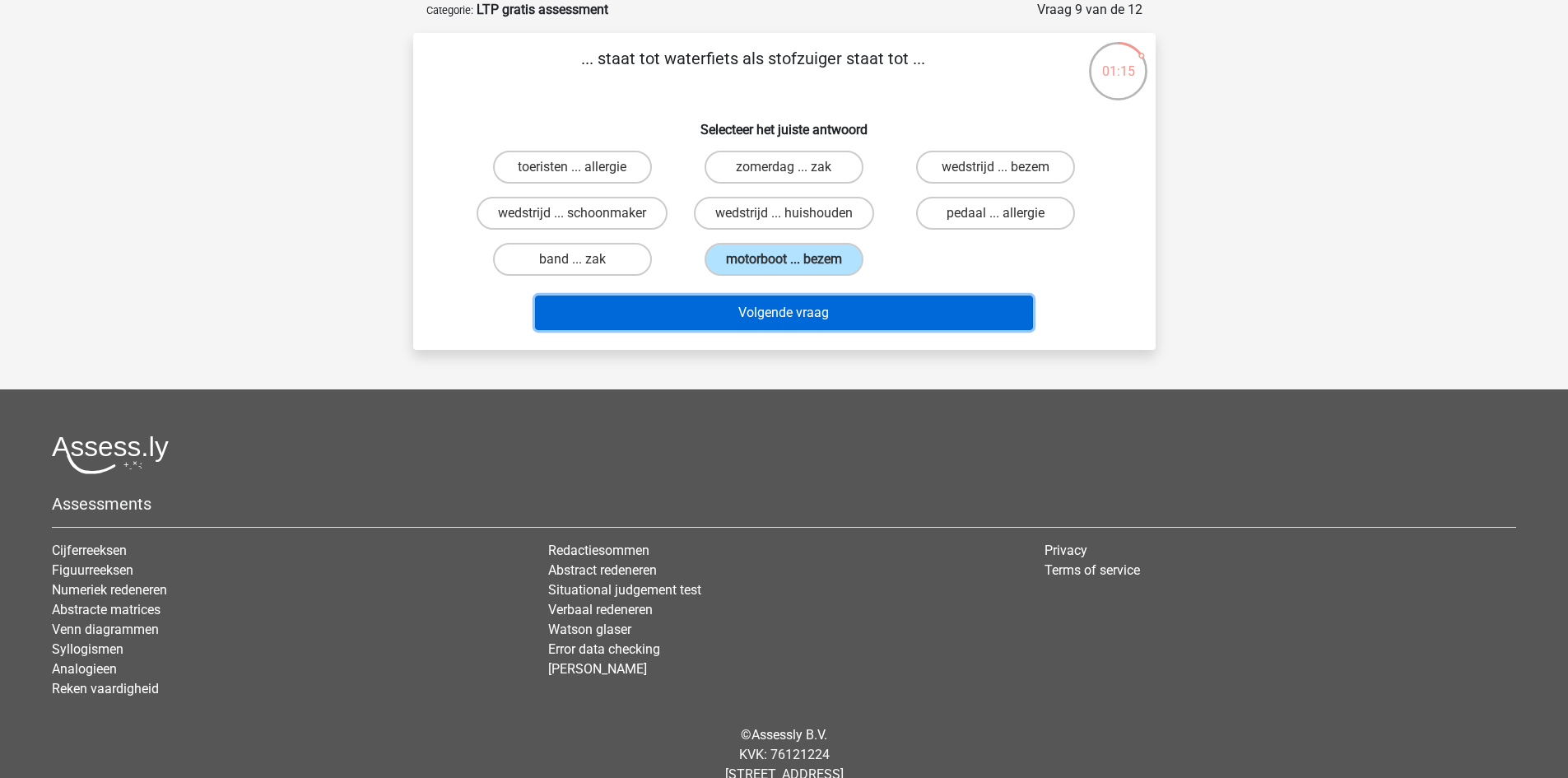
click at [773, 300] on button "Volgende vraag" at bounding box center [784, 312] width 498 height 35
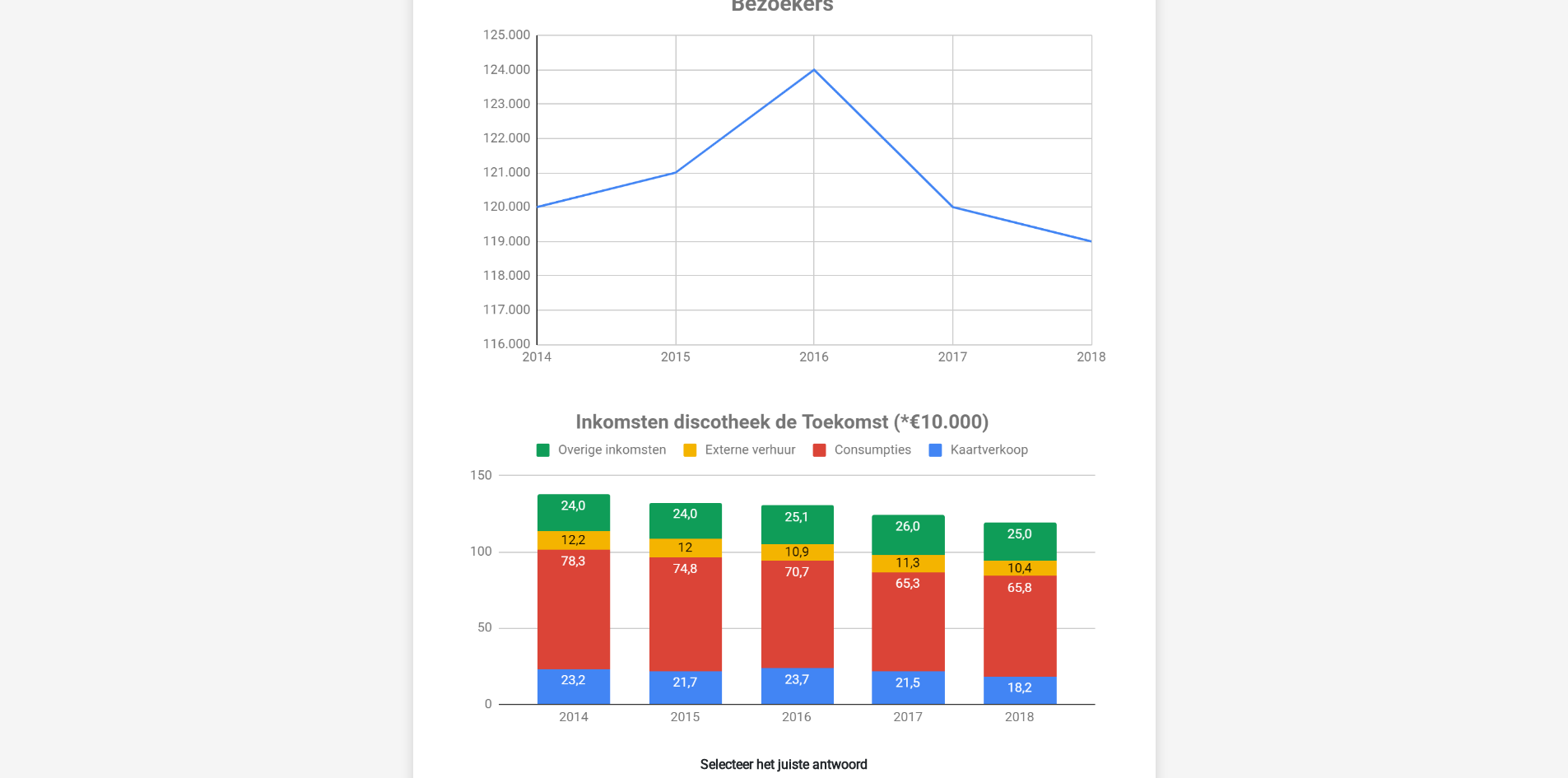
scroll to position [329, 0]
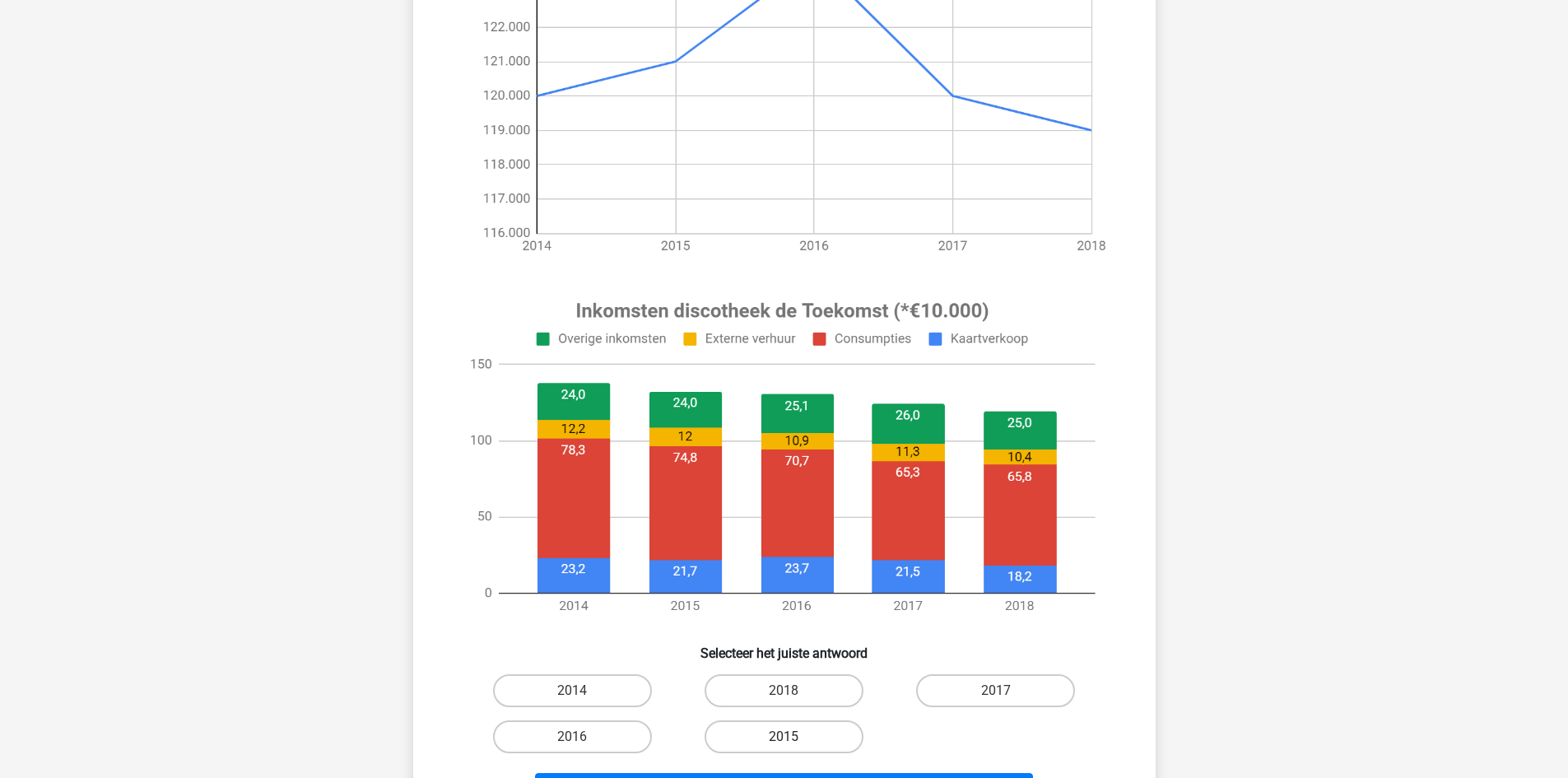
click at [778, 728] on label "2015" at bounding box center [784, 736] width 158 height 33
click at [784, 736] on input "2015" at bounding box center [789, 742] width 11 height 11
radio input "true"
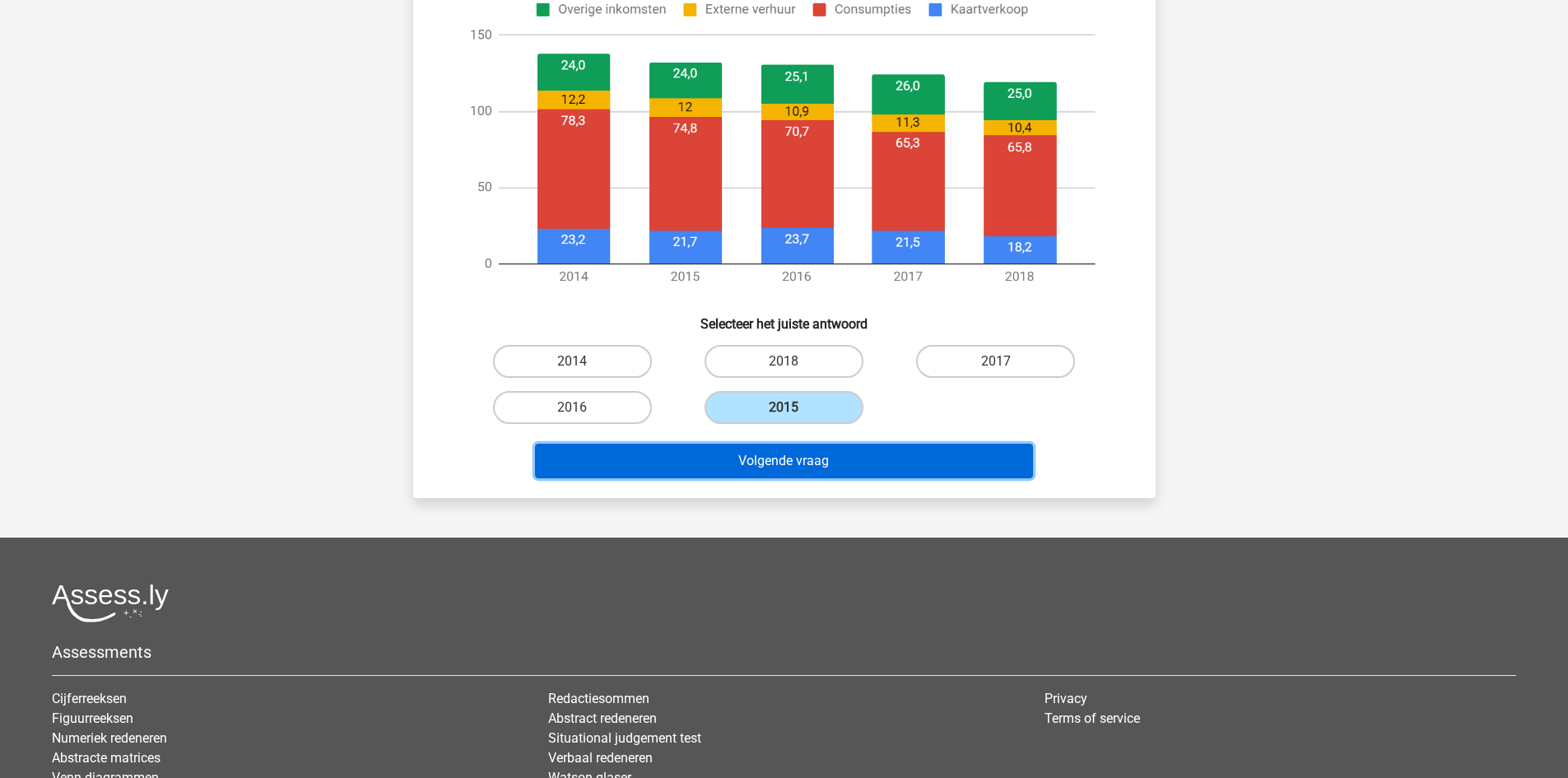
click at [758, 446] on button "Volgende vraag" at bounding box center [784, 460] width 498 height 35
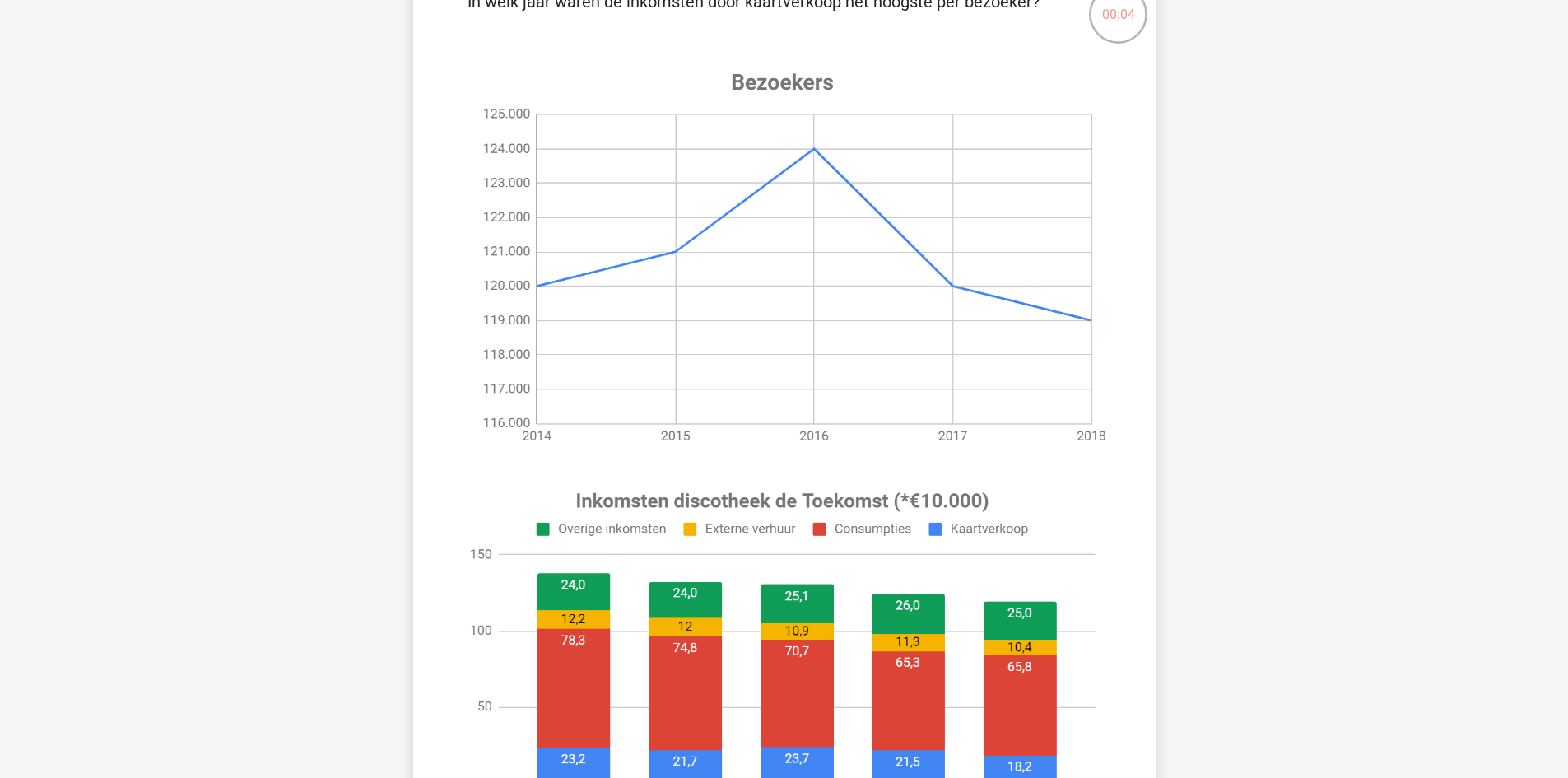
scroll to position [247, 0]
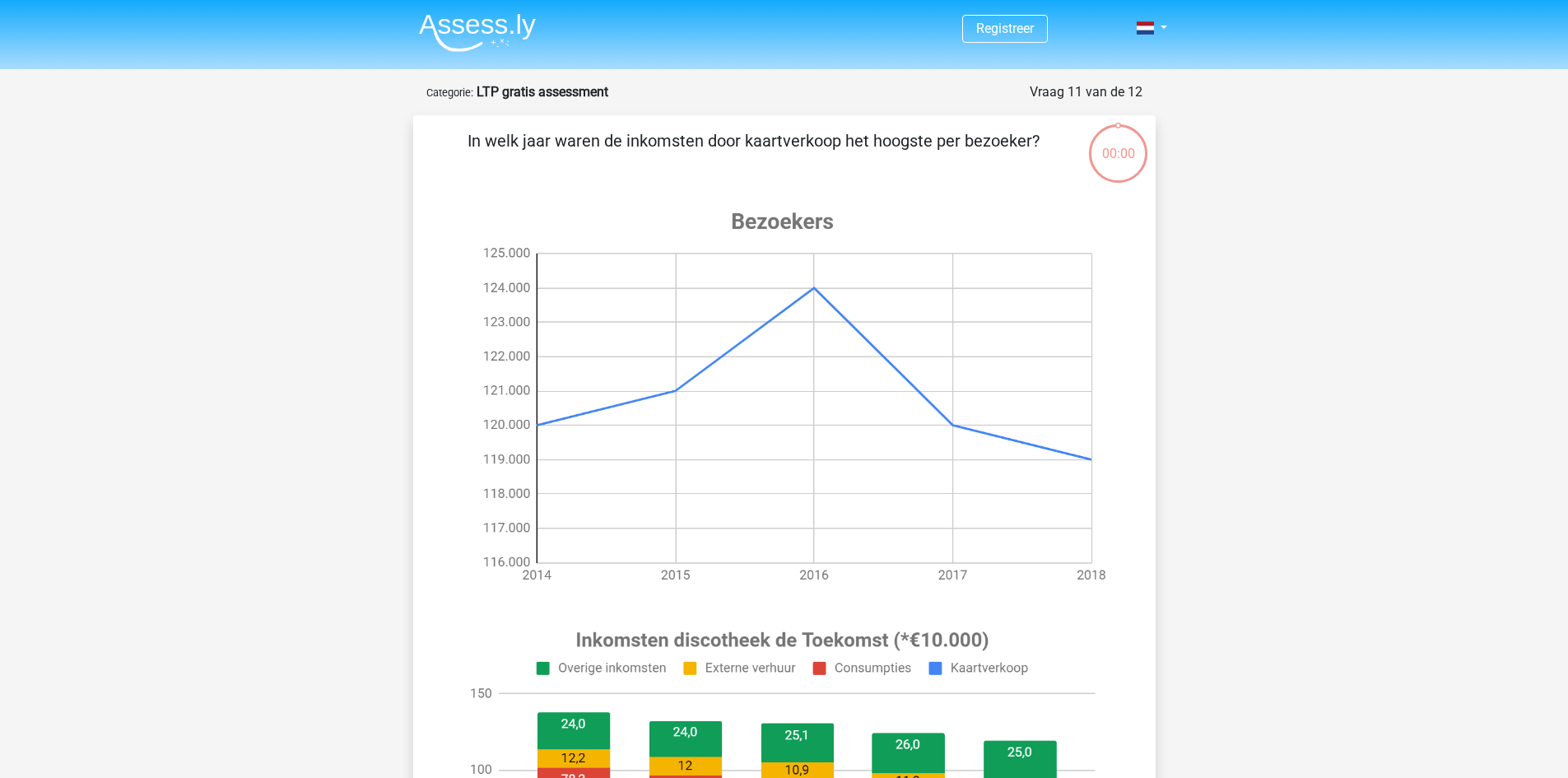
scroll to position [247, 0]
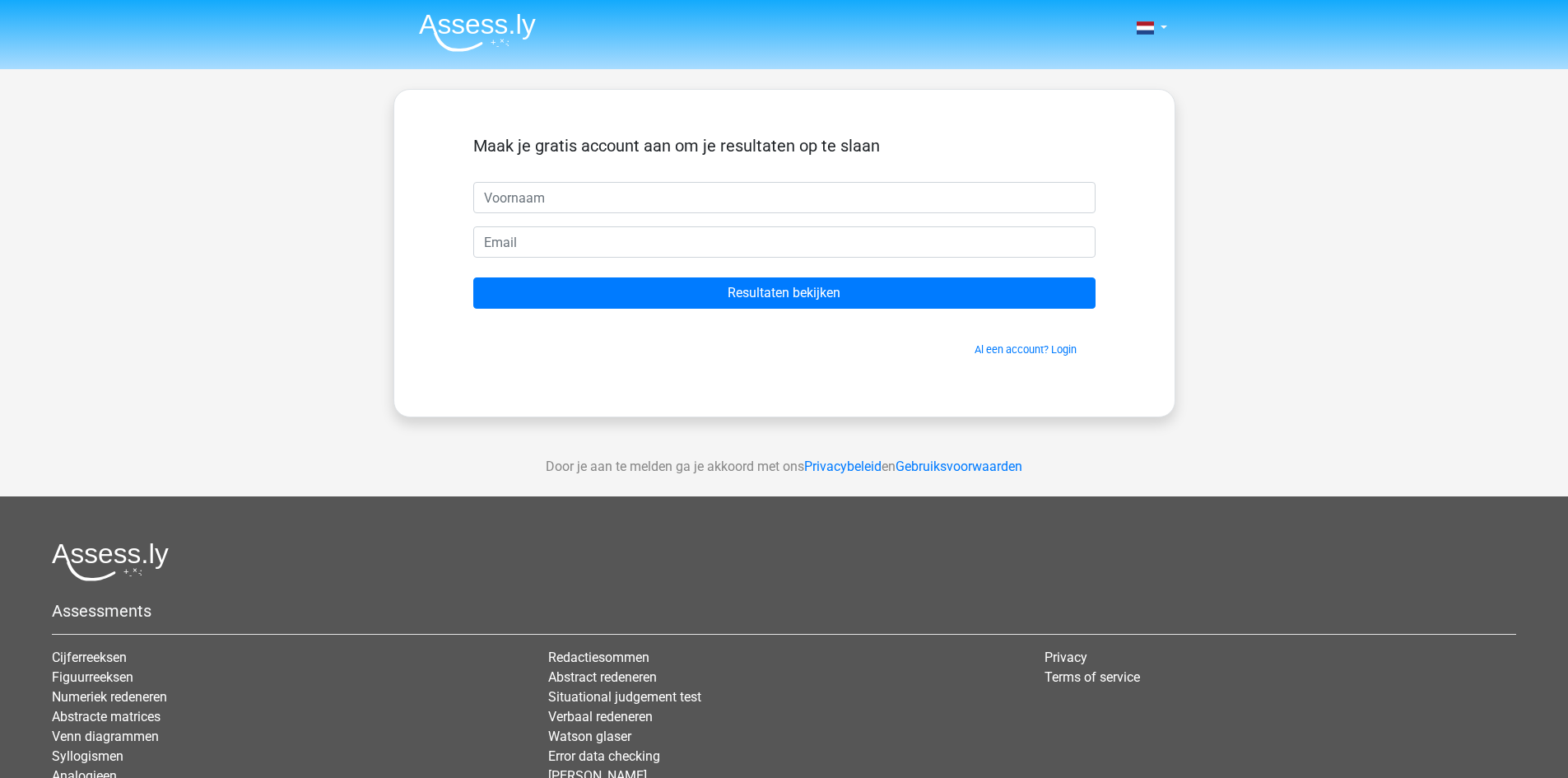
click at [604, 196] on input "text" at bounding box center [784, 196] width 622 height 31
type input "xuan"
type input "[EMAIL_ADDRESS][DOMAIN_NAME]"
click at [474, 277] on input "Resultaten bekijken" at bounding box center [784, 292] width 622 height 31
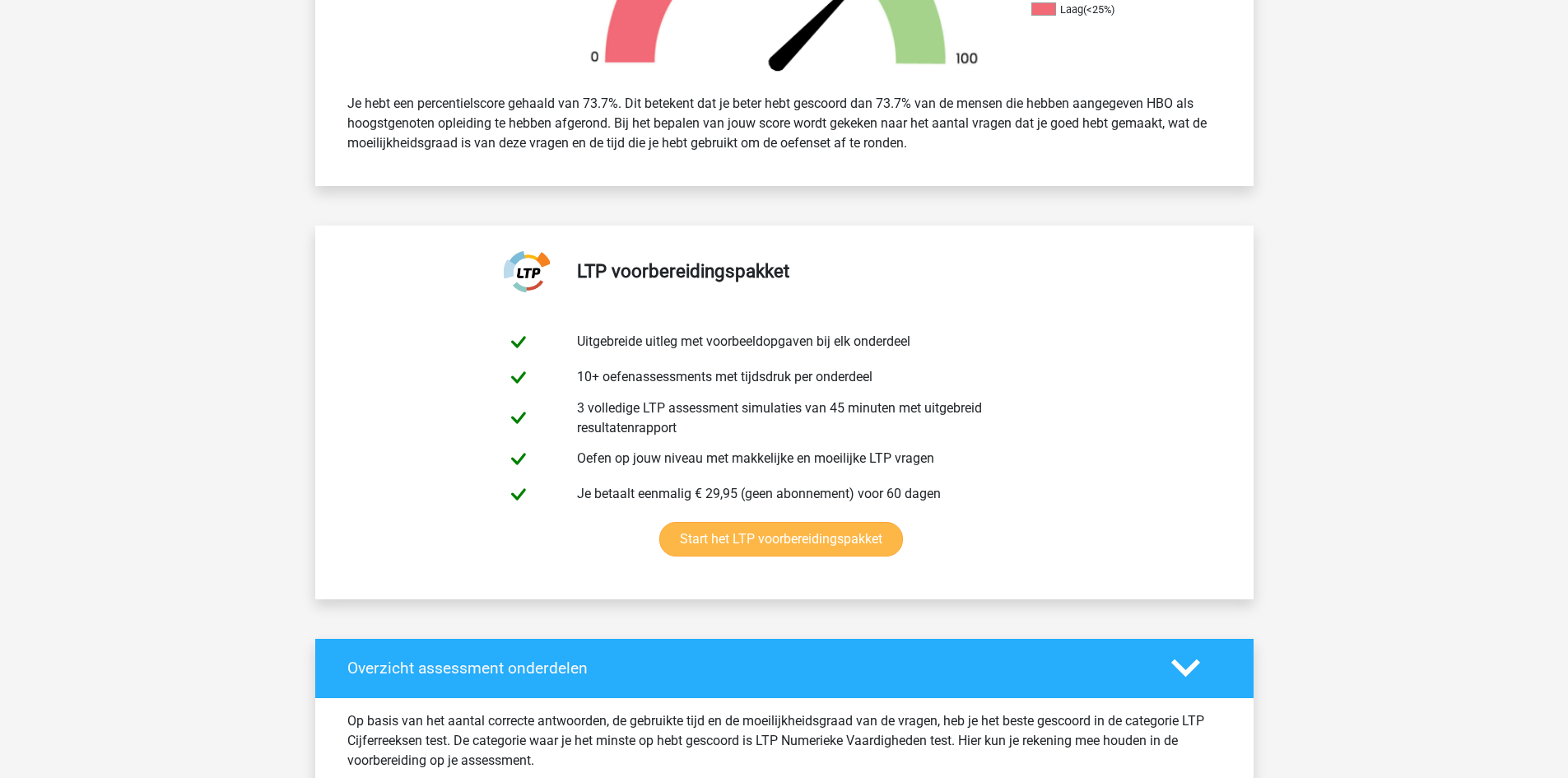
scroll to position [412, 0]
